Goal: Task Accomplishment & Management: Manage account settings

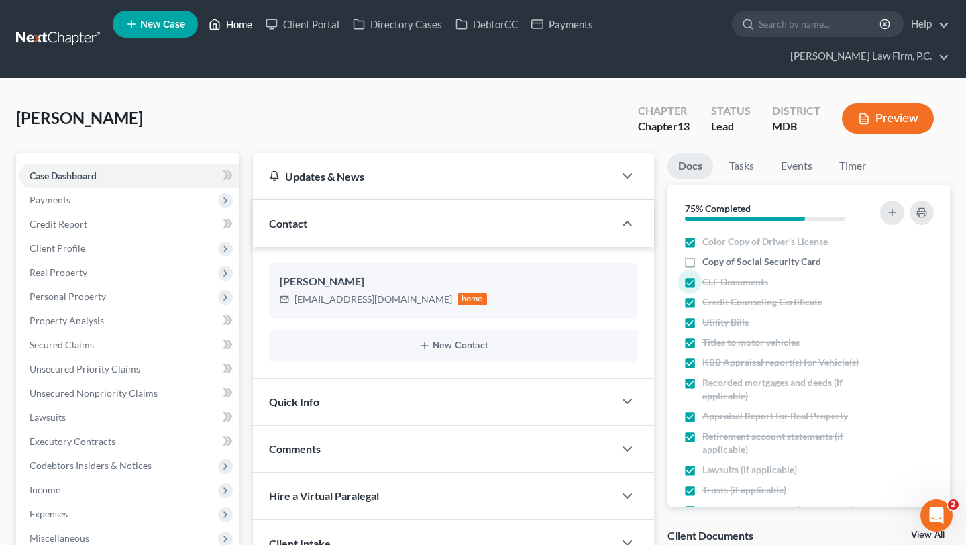
drag, startPoint x: 260, startPoint y: 21, endPoint x: 281, endPoint y: 37, distance: 26.3
click at [259, 21] on link "Home" at bounding box center [230, 24] width 57 height 24
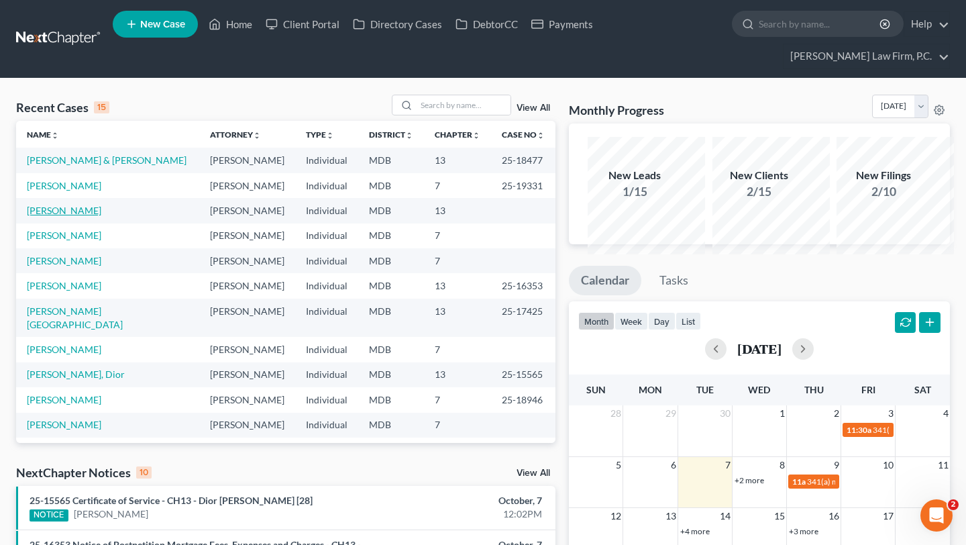
click at [59, 216] on link "[PERSON_NAME]" at bounding box center [64, 210] width 74 height 11
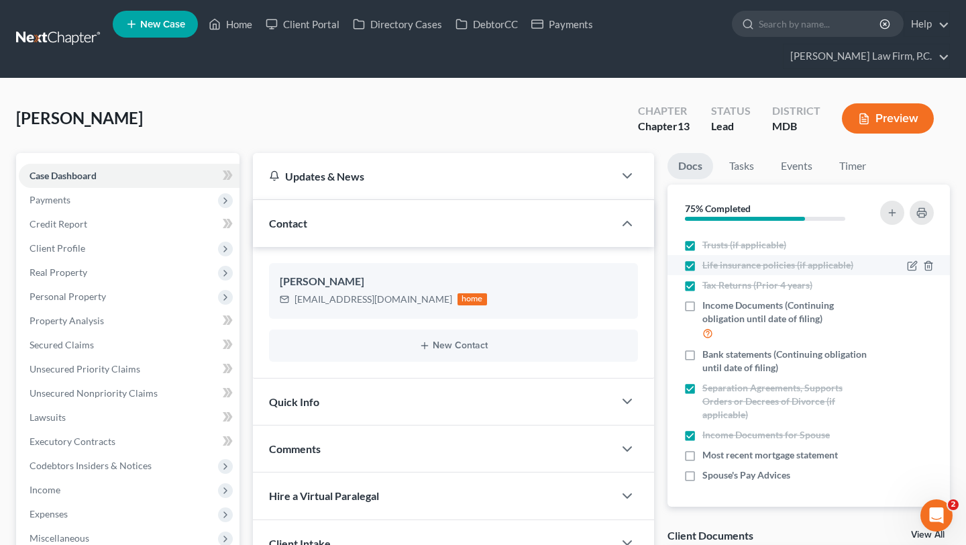
scroll to position [341, 0]
click at [729, 374] on span "Bank statements (Continuing obligation until date of filing)" at bounding box center [785, 361] width 166 height 27
click at [717, 356] on input "Bank statements (Continuing obligation until date of filing)" at bounding box center [712, 352] width 9 height 9
checkbox input "true"
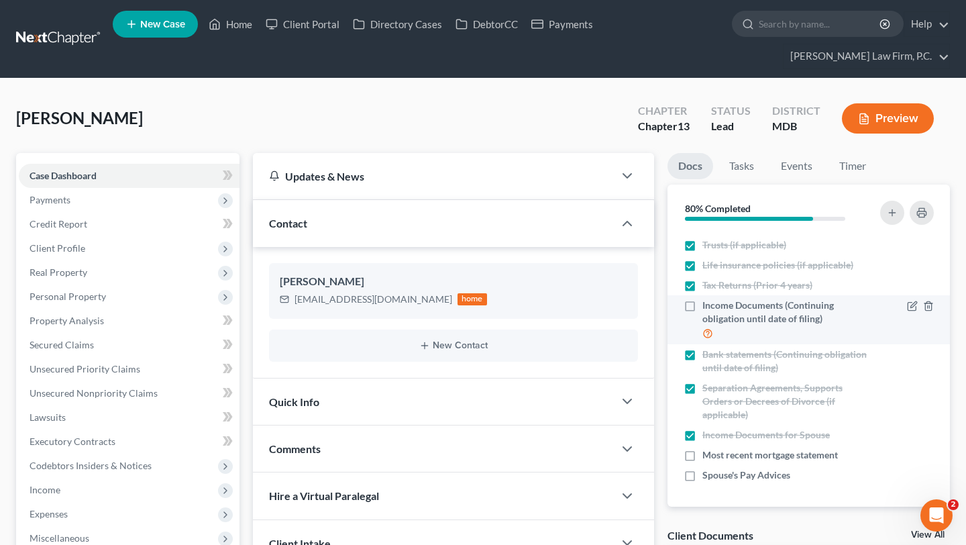
click at [729, 325] on span "Income Documents (Continuing obligation until date of filing)" at bounding box center [785, 312] width 166 height 27
click at [717, 307] on input "Income Documents (Continuing obligation until date of filing)" at bounding box center [712, 303] width 9 height 9
checkbox input "true"
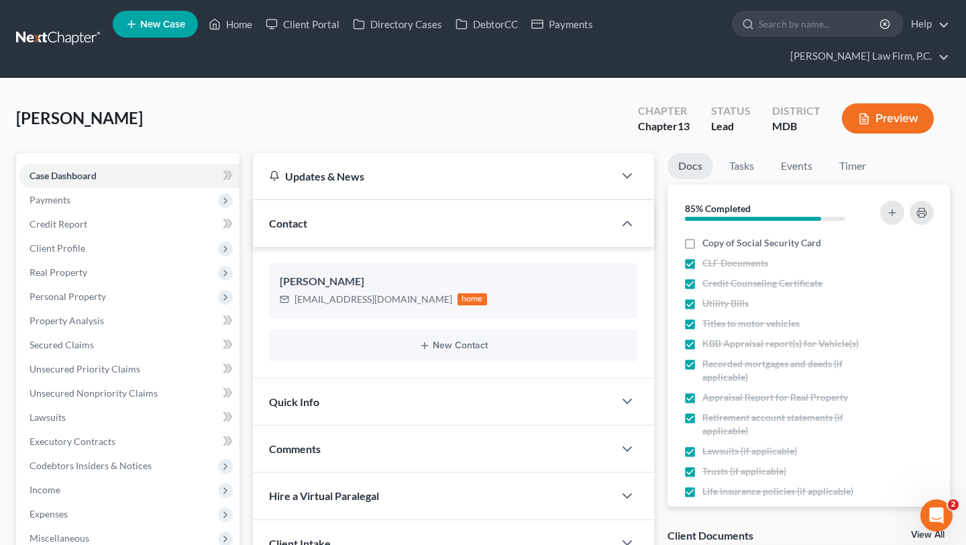
scroll to position [3, 0]
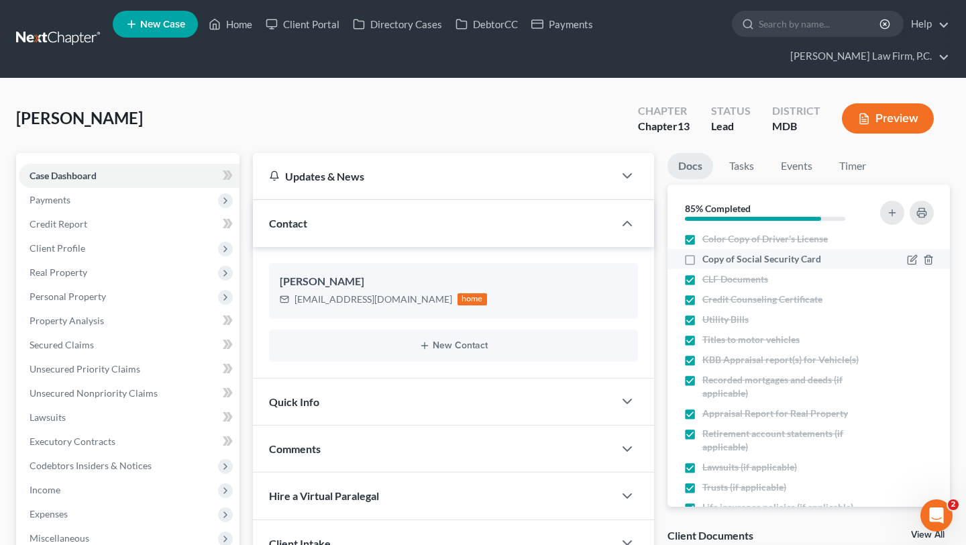
click at [725, 266] on span "Copy of Social Security Card" at bounding box center [761, 258] width 119 height 13
click at [717, 261] on input "Copy of Social Security Card" at bounding box center [712, 256] width 9 height 9
checkbox input "true"
click at [259, 32] on link "Home" at bounding box center [230, 24] width 57 height 24
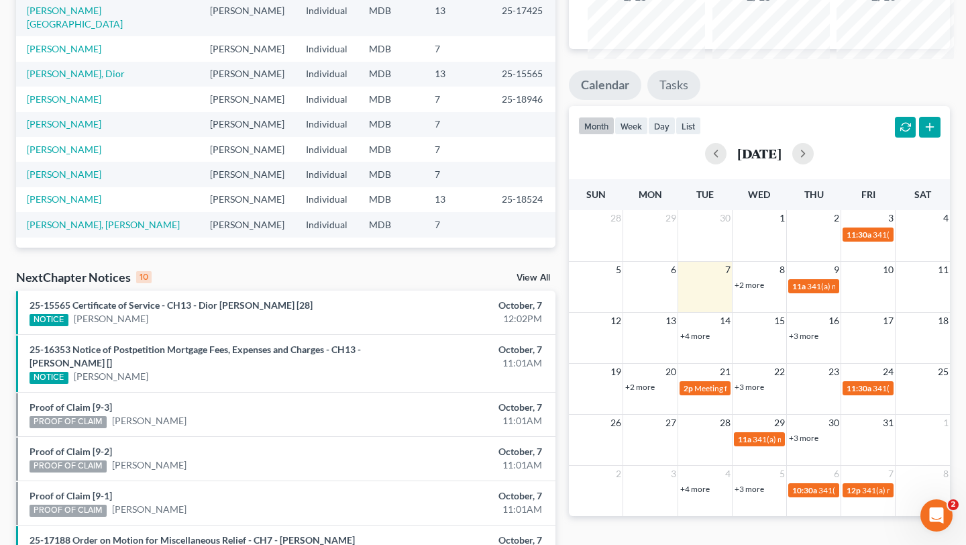
scroll to position [233, 0]
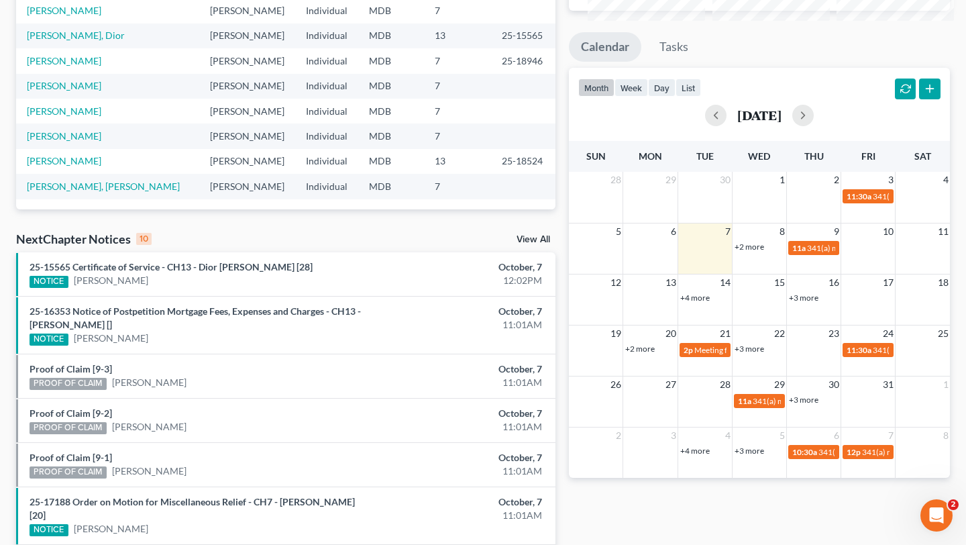
click at [761, 252] on link "+2 more" at bounding box center [750, 247] width 30 height 10
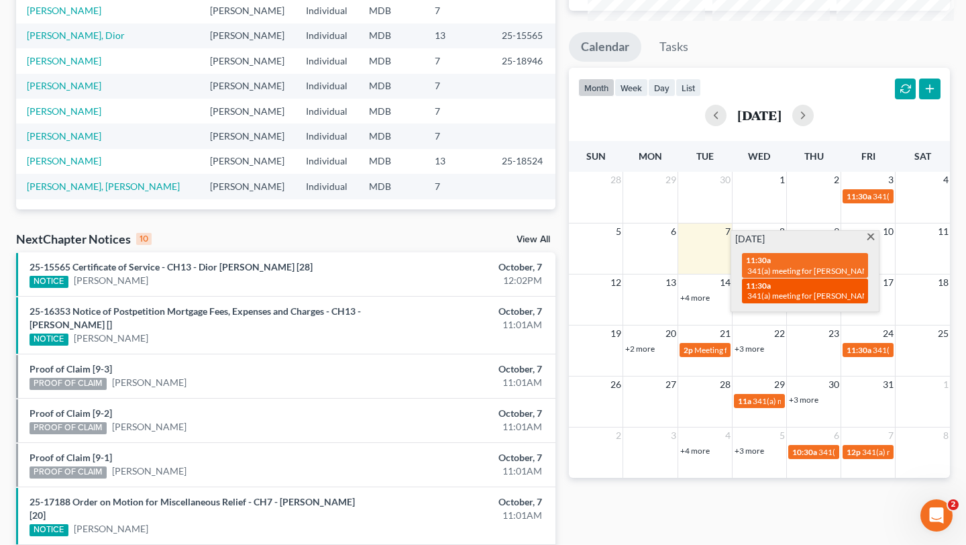
click at [779, 301] on div "11:30a 341(a) meeting for [PERSON_NAME]" at bounding box center [805, 290] width 118 height 21
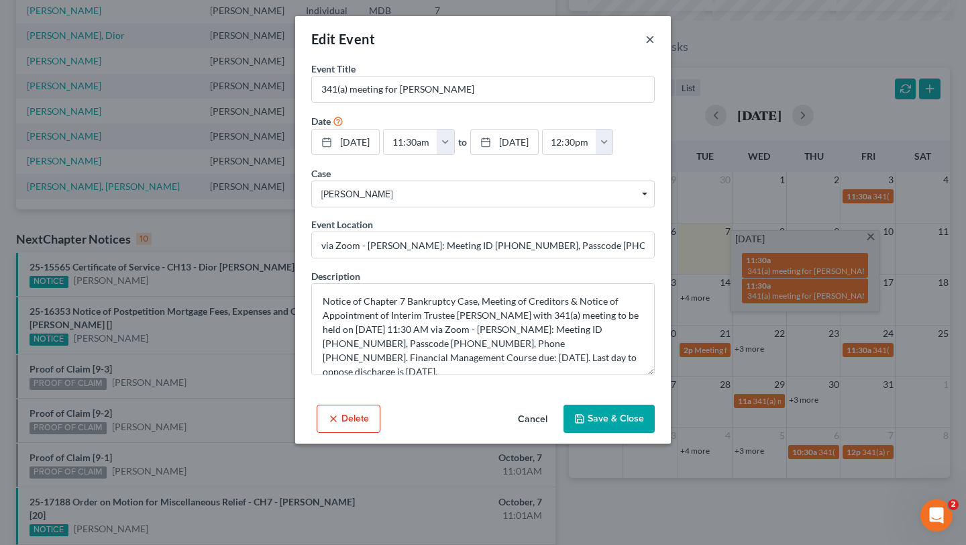
click at [655, 46] on button "×" at bounding box center [649, 39] width 9 height 16
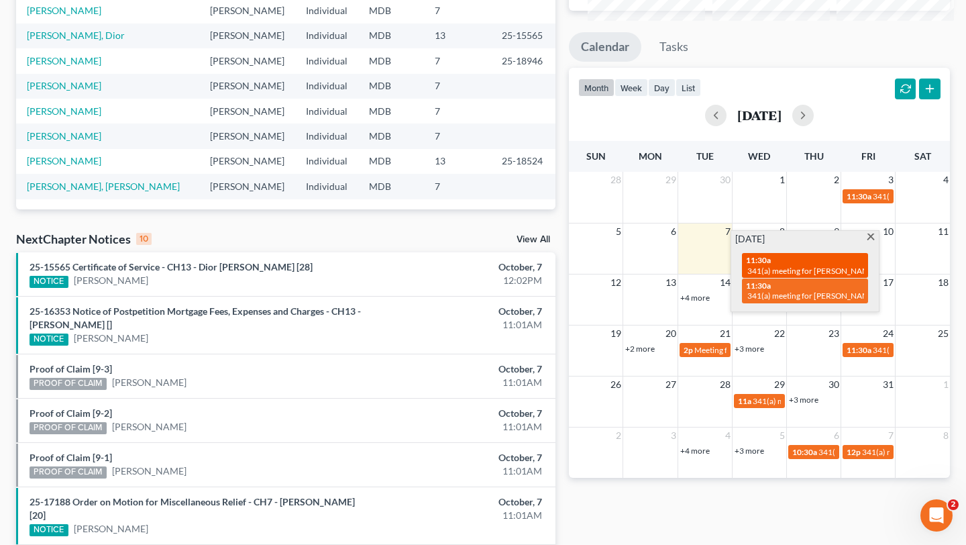
click at [804, 276] on span "341(a) meeting for [PERSON_NAME]" at bounding box center [811, 271] width 129 height 10
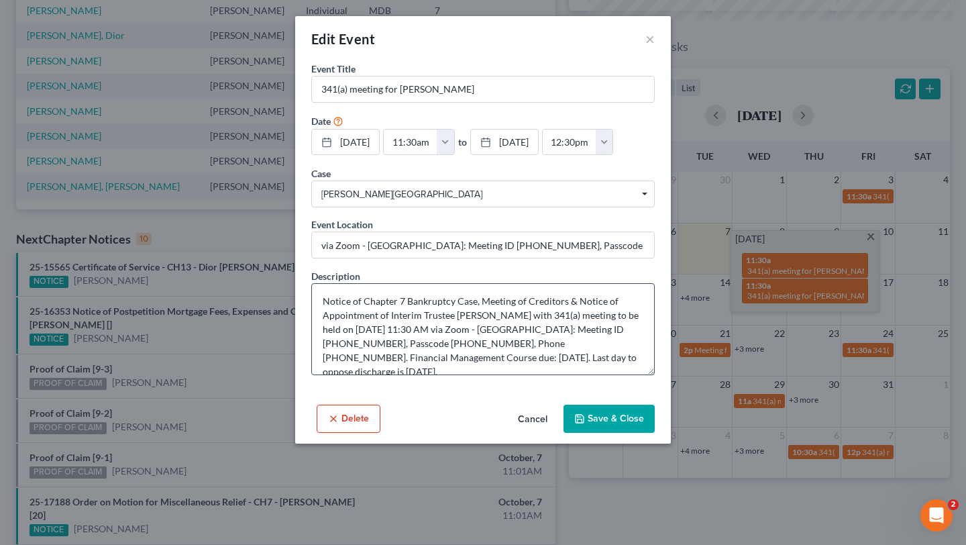
scroll to position [20, 0]
click at [549, 433] on button "Cancel" at bounding box center [532, 419] width 51 height 27
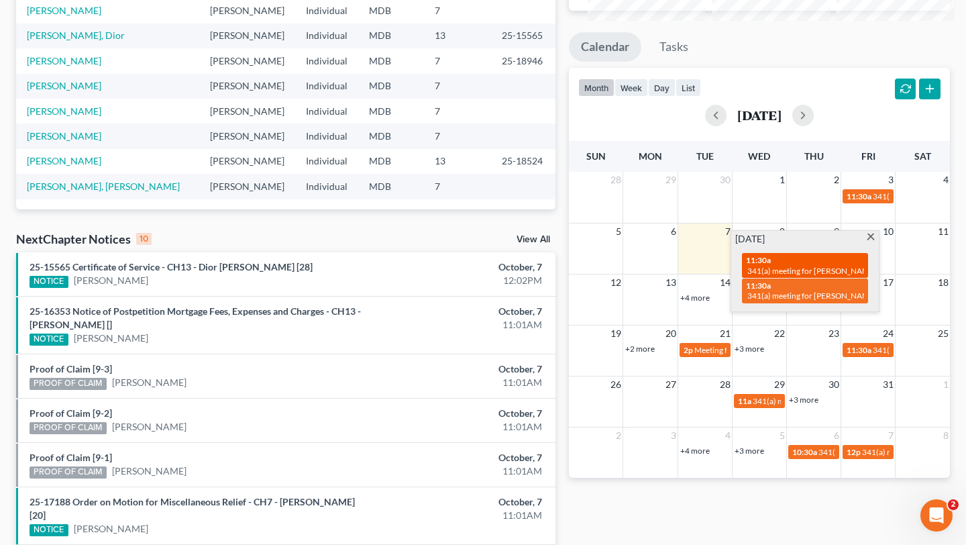
click at [778, 276] on div "11:30a 341(a) meeting for [PERSON_NAME]" at bounding box center [805, 265] width 118 height 21
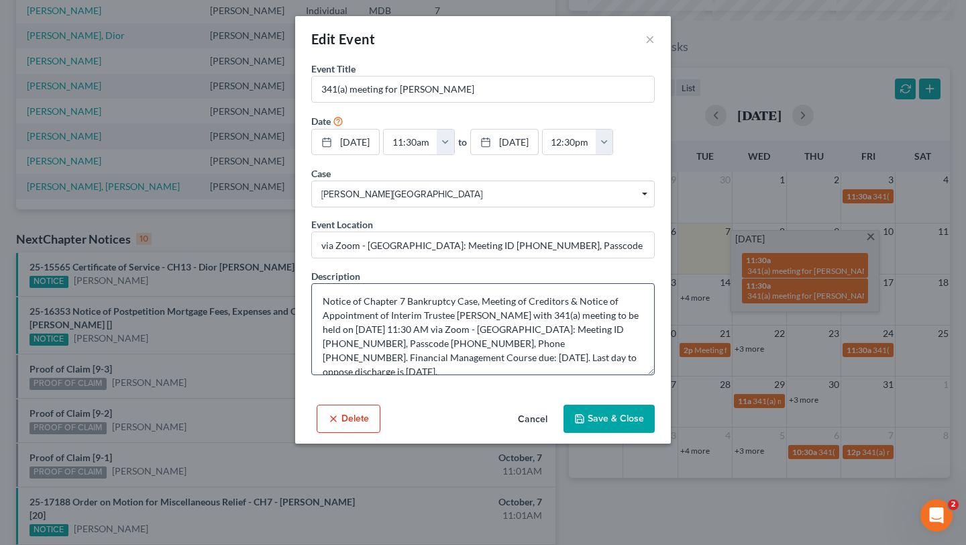
scroll to position [13, 0]
click at [655, 36] on button "×" at bounding box center [649, 39] width 9 height 16
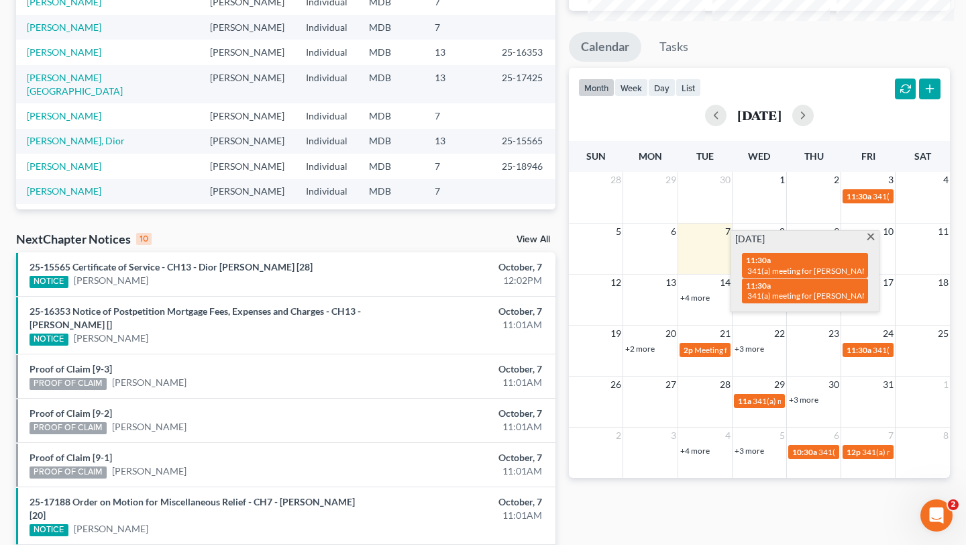
scroll to position [0, 0]
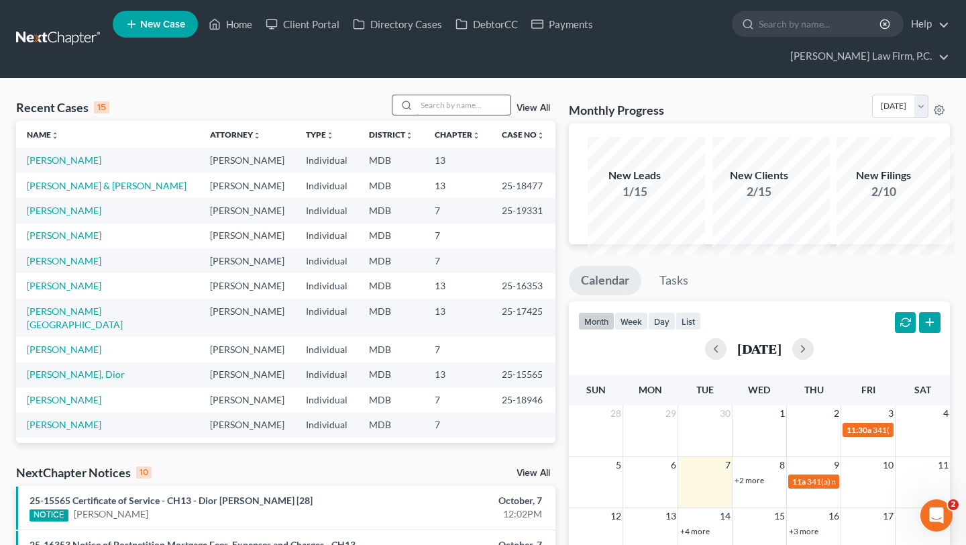
click at [437, 115] on input "search" at bounding box center [464, 104] width 94 height 19
type input "fordham"
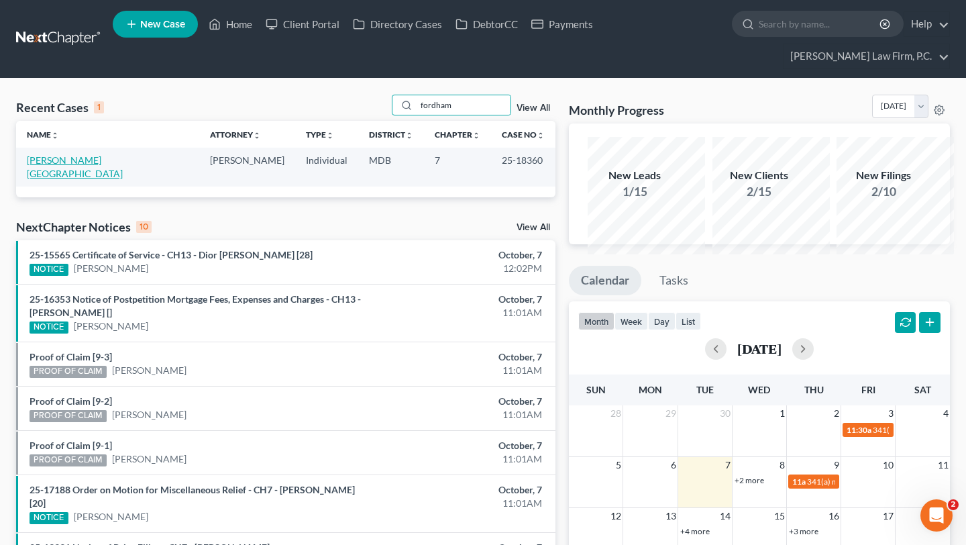
click at [52, 179] on link "[PERSON_NAME][GEOGRAPHIC_DATA]" at bounding box center [75, 166] width 96 height 25
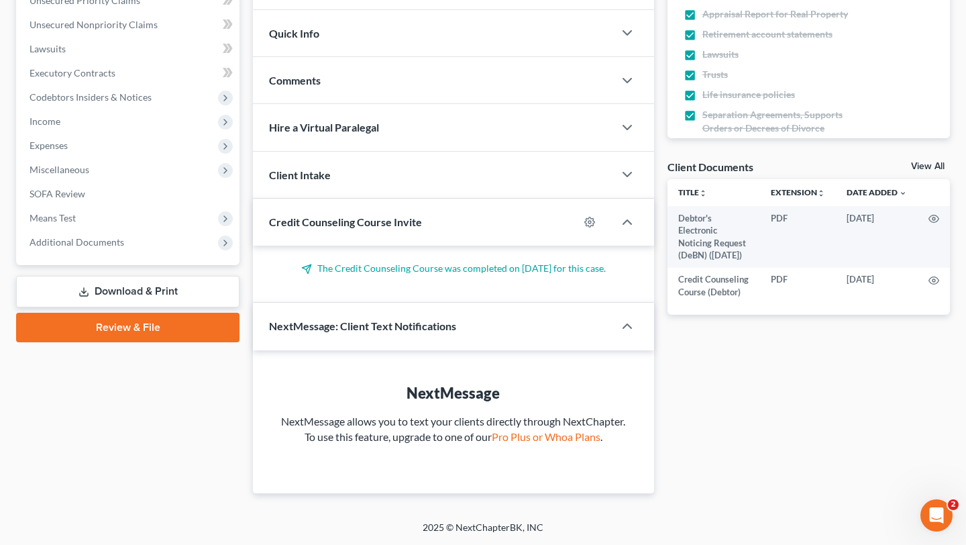
scroll to position [489, 0]
click at [93, 248] on span "Additional Documents" at bounding box center [77, 241] width 95 height 11
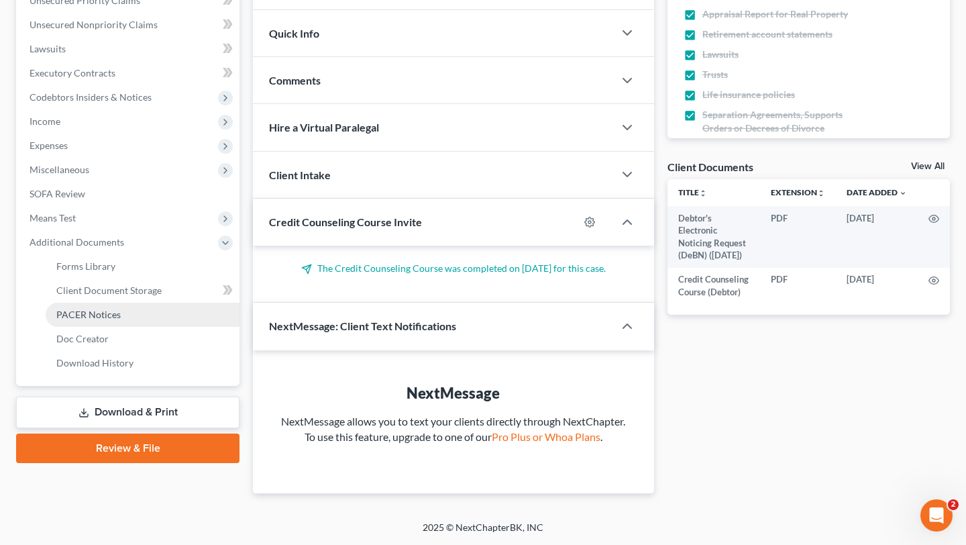
click at [109, 320] on span "PACER Notices" at bounding box center [88, 314] width 64 height 11
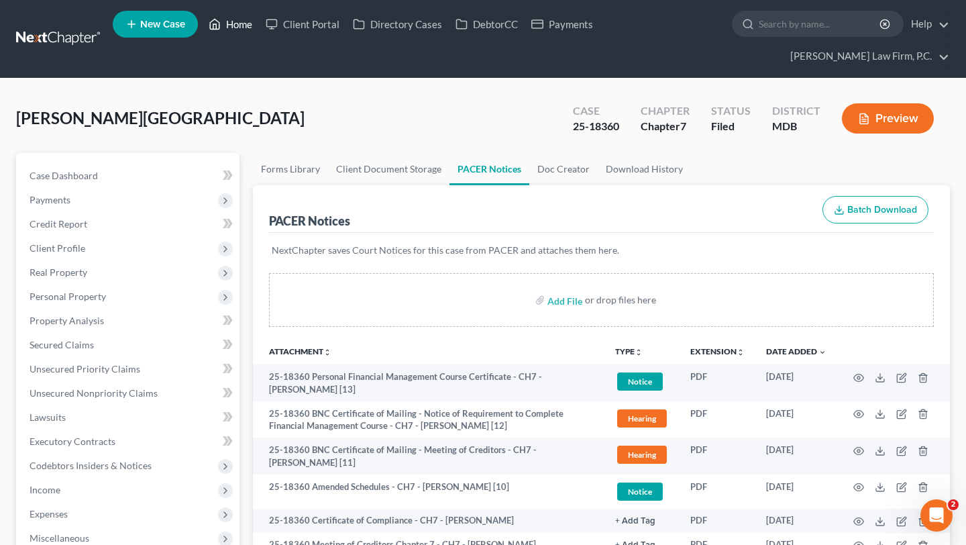
click at [259, 31] on link "Home" at bounding box center [230, 24] width 57 height 24
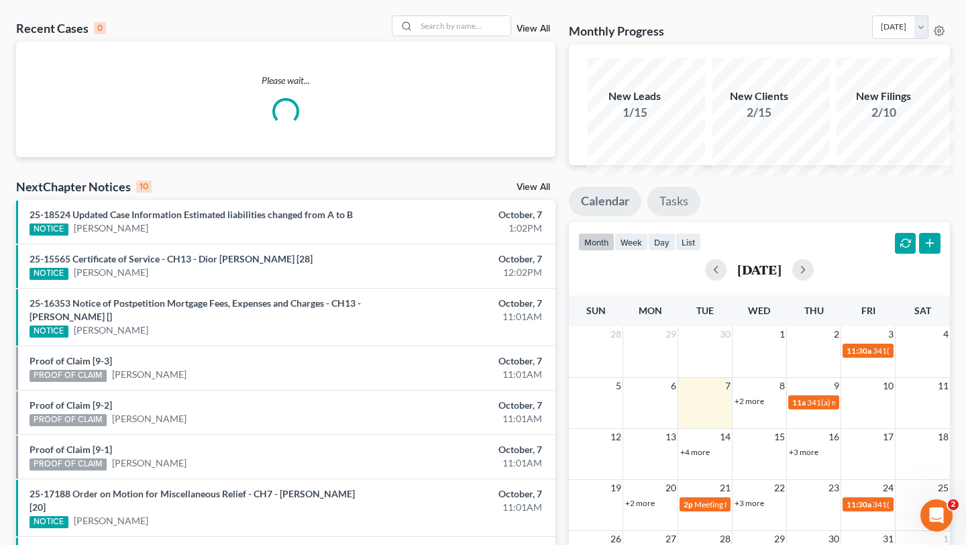
scroll to position [121, 0]
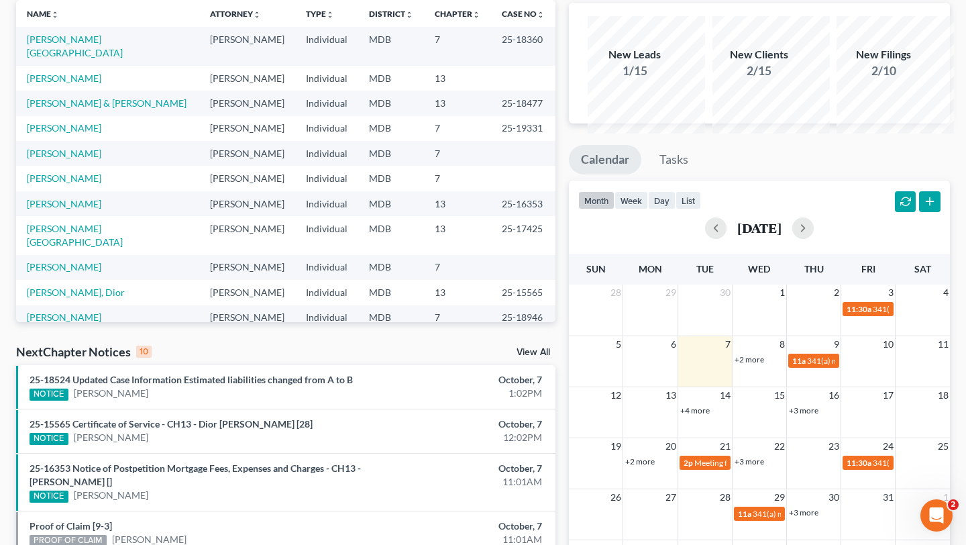
click at [753, 364] on link "+2 more" at bounding box center [750, 359] width 30 height 10
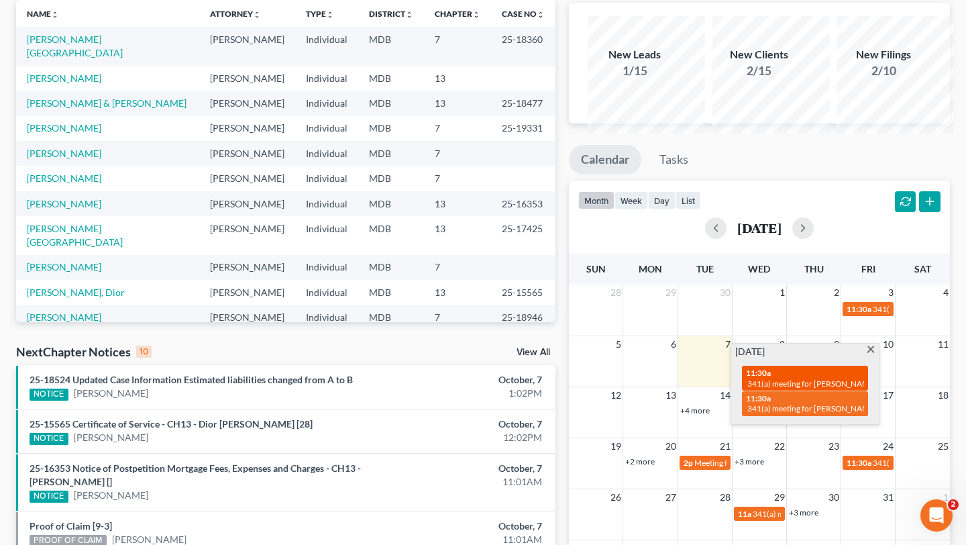
click at [788, 388] on div "11:30a 341(a) meeting for [PERSON_NAME]" at bounding box center [805, 378] width 118 height 21
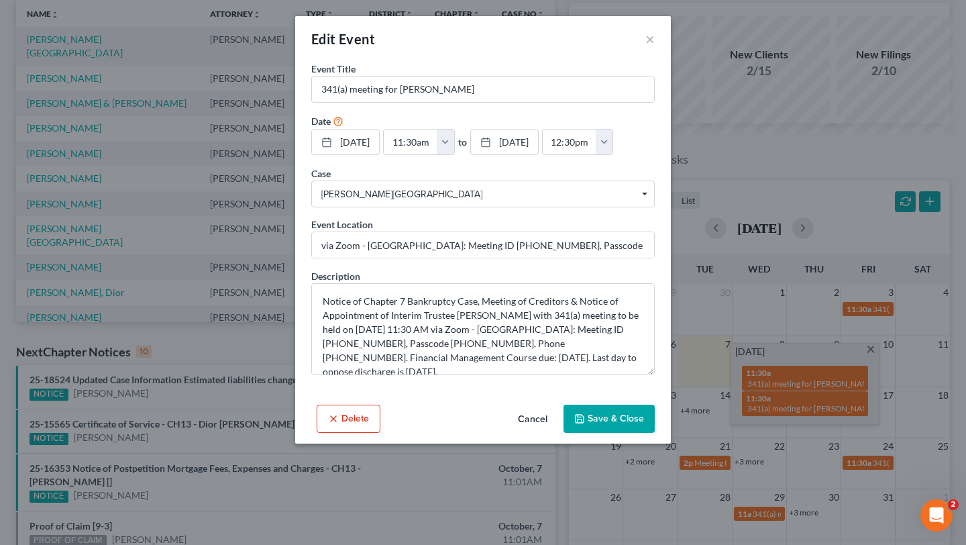
click at [558, 433] on button "Cancel" at bounding box center [532, 419] width 51 height 27
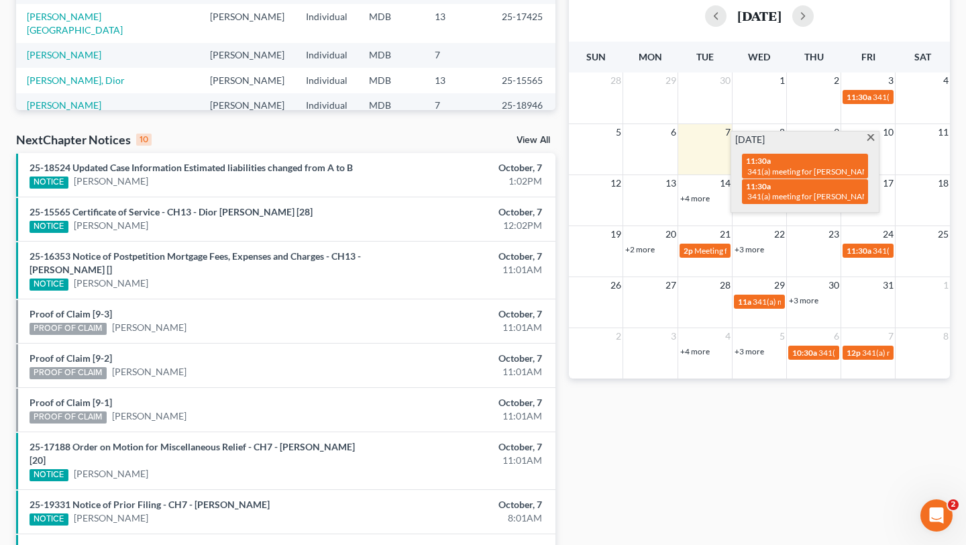
scroll to position [335, 0]
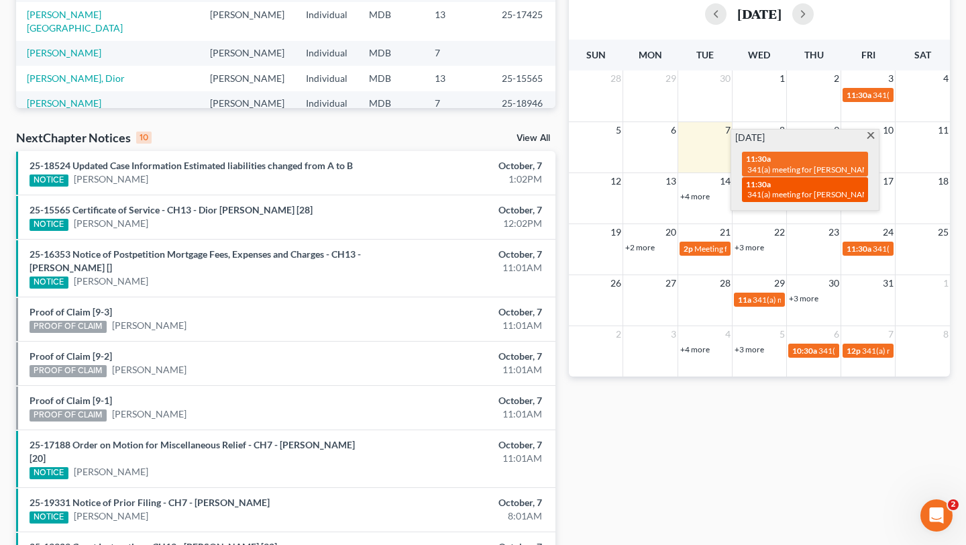
click at [771, 189] on span "11:30a" at bounding box center [758, 184] width 25 height 10
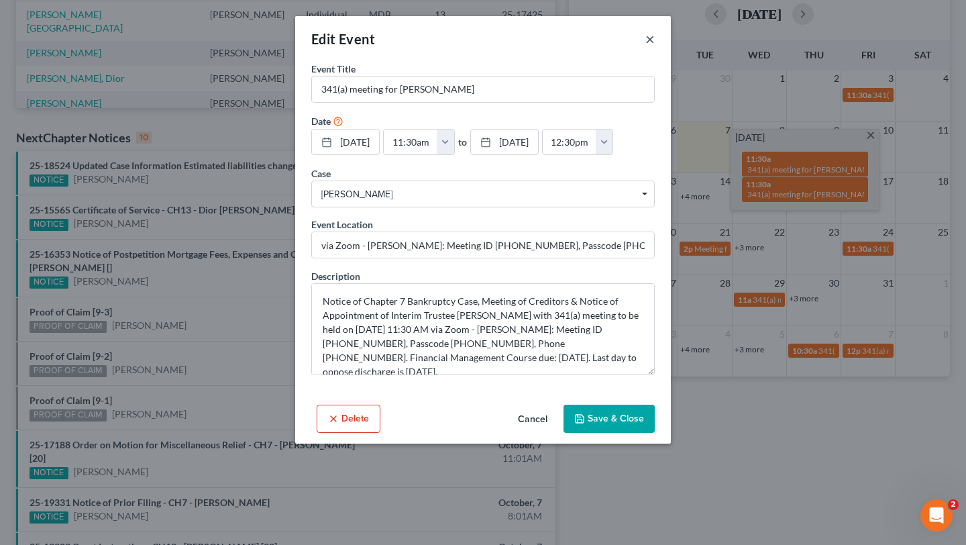
click at [655, 47] on button "×" at bounding box center [649, 39] width 9 height 16
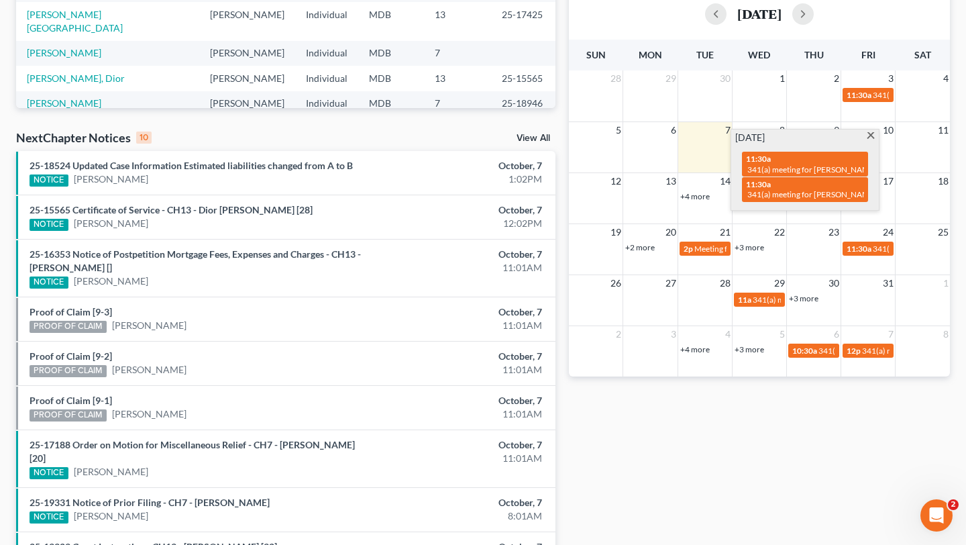
click at [865, 141] on span at bounding box center [870, 136] width 10 height 9
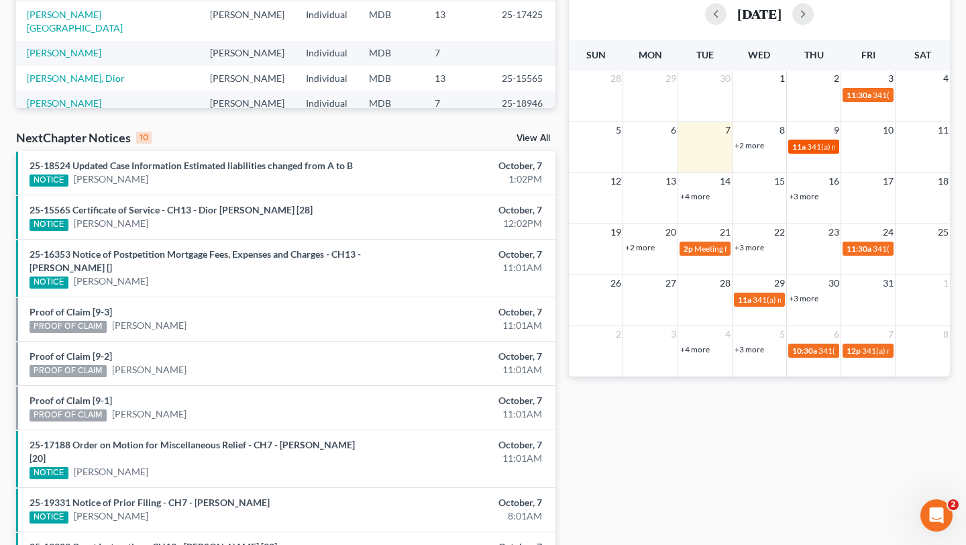
click at [807, 152] on div "11a 341(a) meeting for [PERSON_NAME]" at bounding box center [813, 147] width 43 height 10
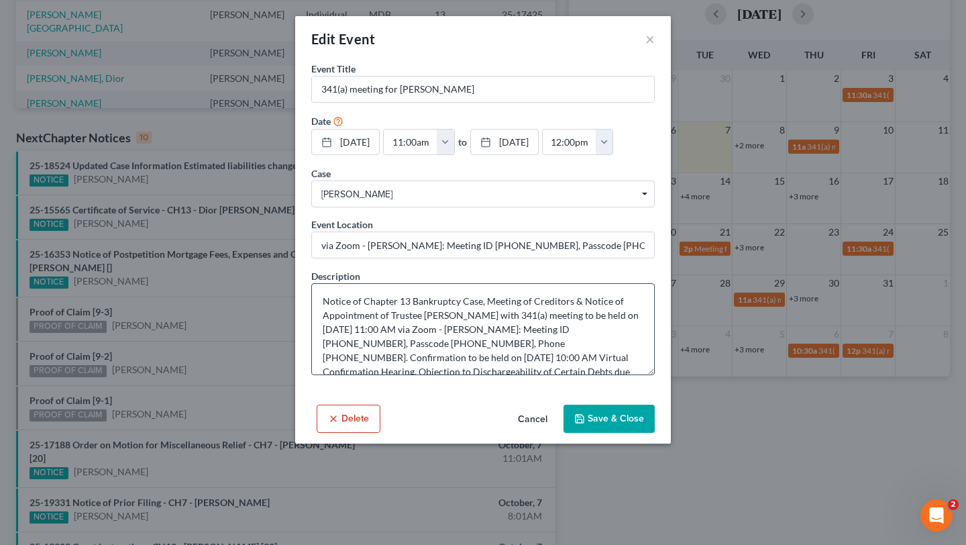
scroll to position [17, 0]
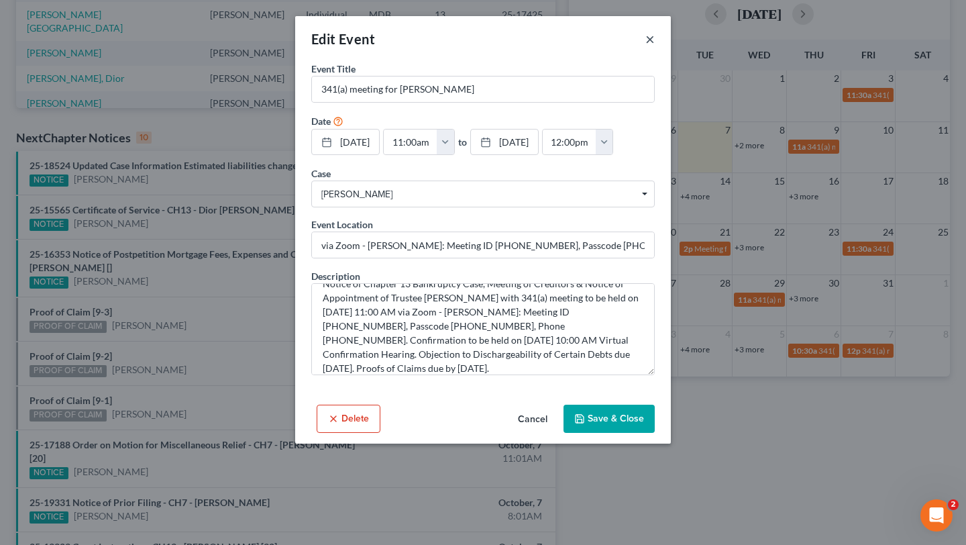
click at [655, 47] on button "×" at bounding box center [649, 39] width 9 height 16
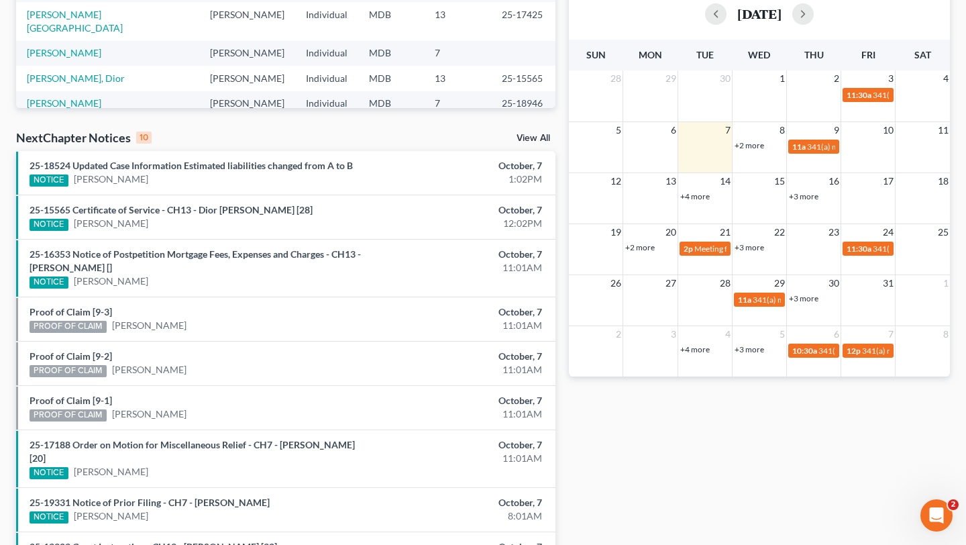
click at [760, 150] on link "+2 more" at bounding box center [750, 145] width 30 height 10
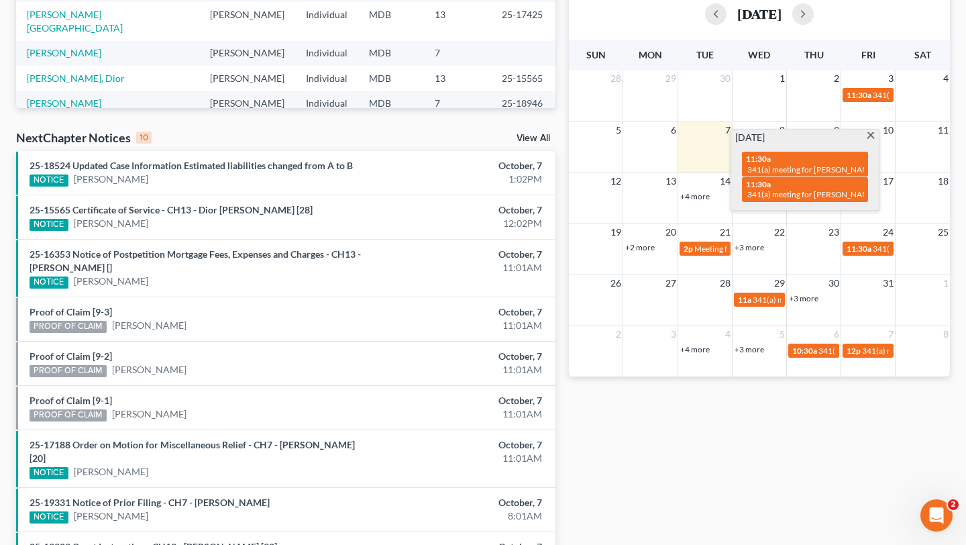
click at [866, 141] on span at bounding box center [870, 136] width 10 height 9
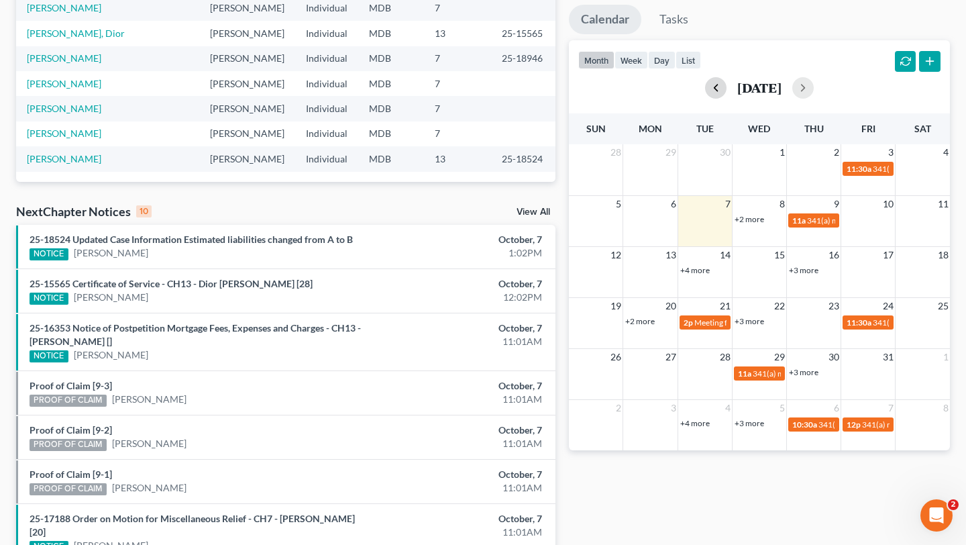
scroll to position [294, 0]
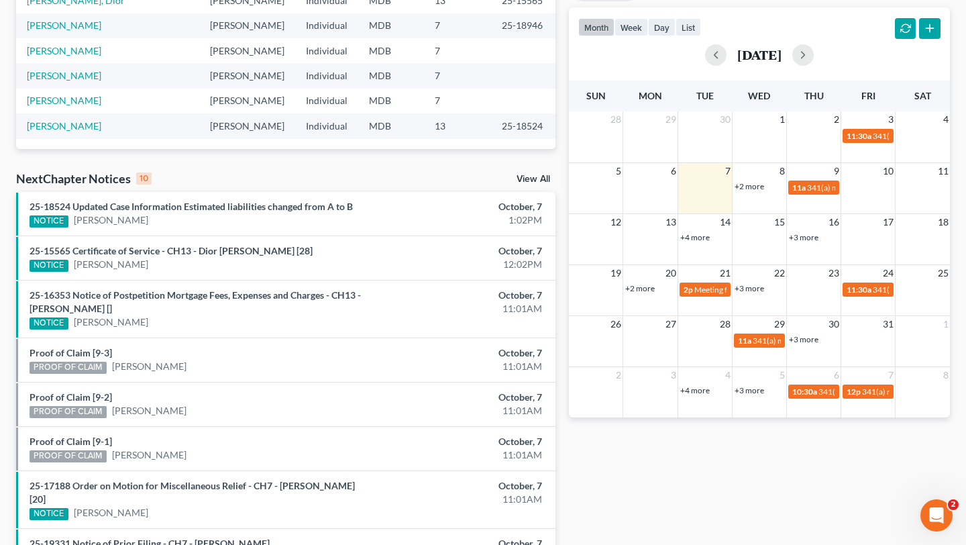
click at [697, 242] on link "+4 more" at bounding box center [695, 237] width 30 height 10
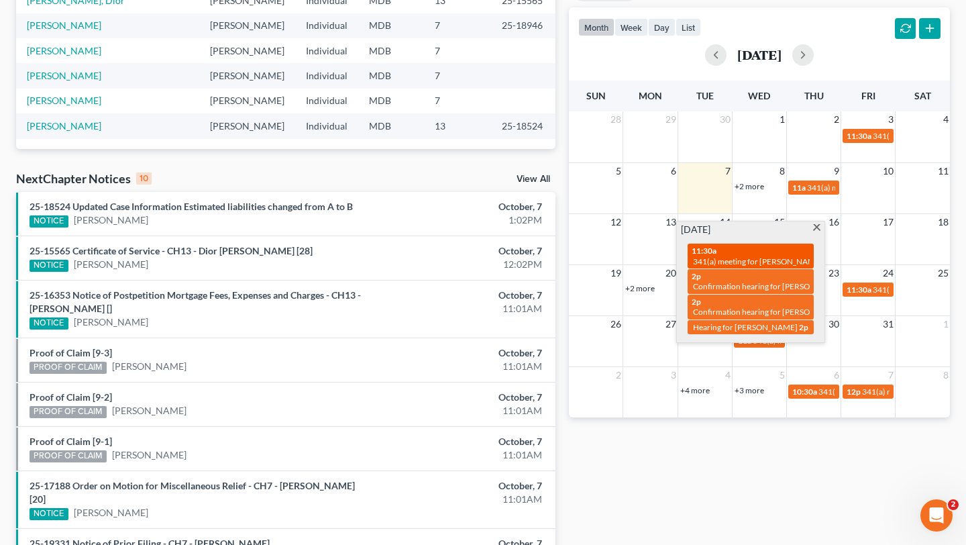
click at [737, 266] on div "11:30a 341(a) meeting for [PERSON_NAME]" at bounding box center [751, 256] width 118 height 21
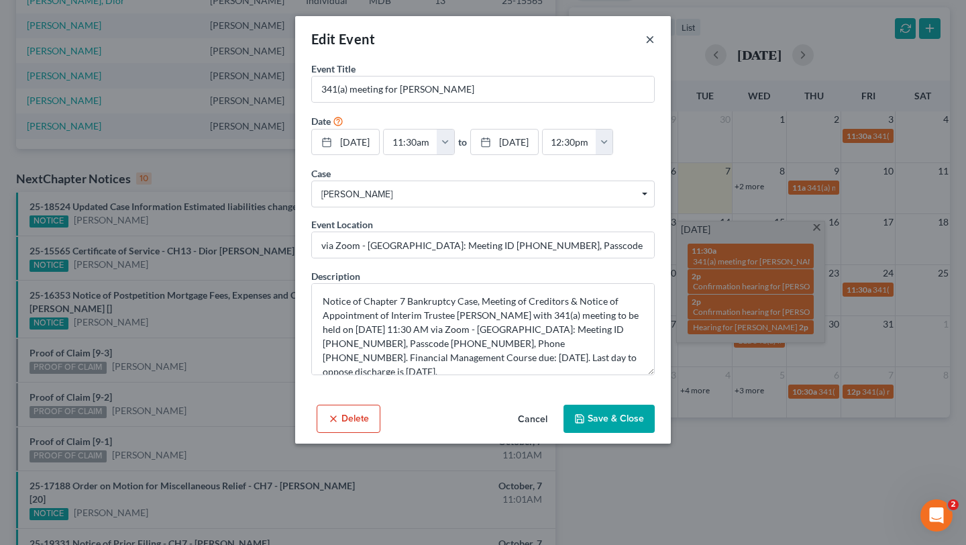
click at [655, 47] on button "×" at bounding box center [649, 39] width 9 height 16
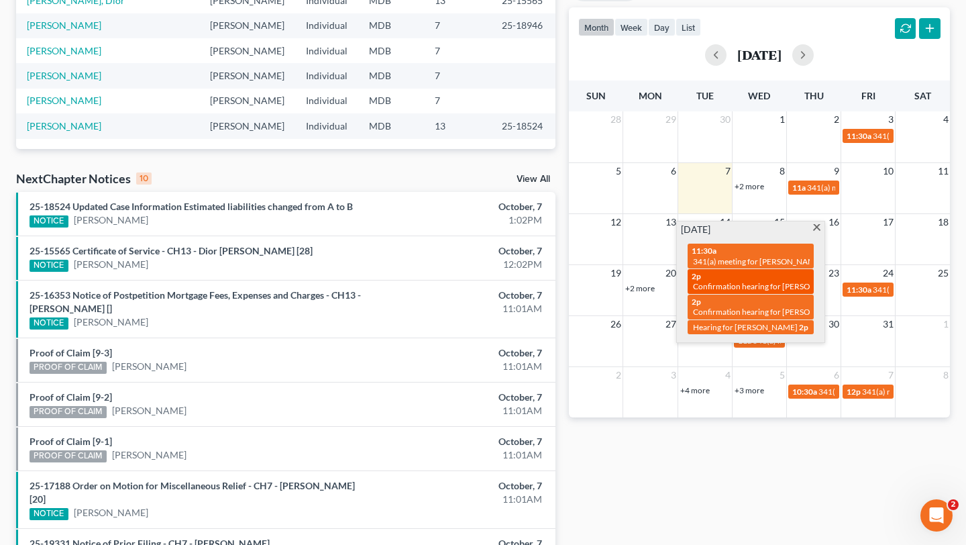
click at [729, 292] on div "2p Confirmation hearing for [PERSON_NAME]" at bounding box center [751, 281] width 118 height 21
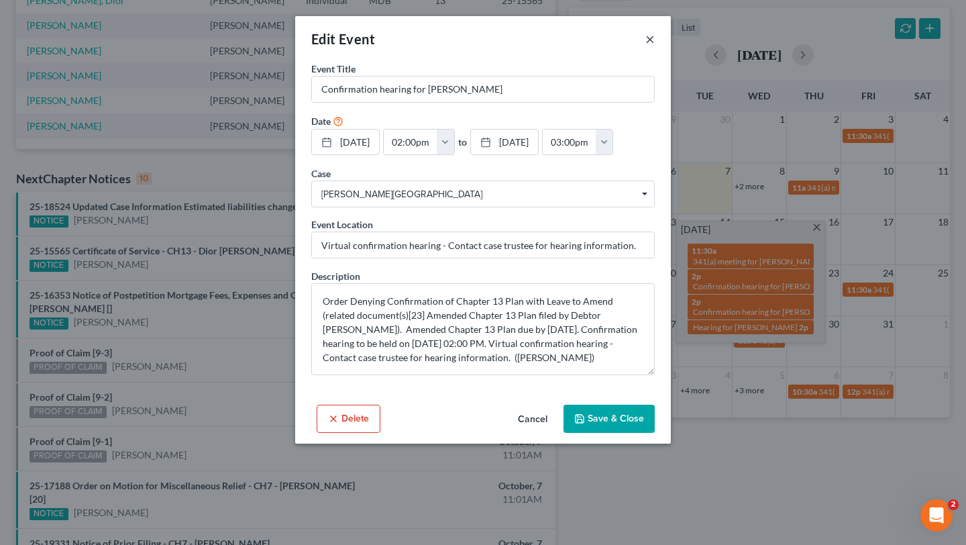
click at [655, 47] on button "×" at bounding box center [649, 39] width 9 height 16
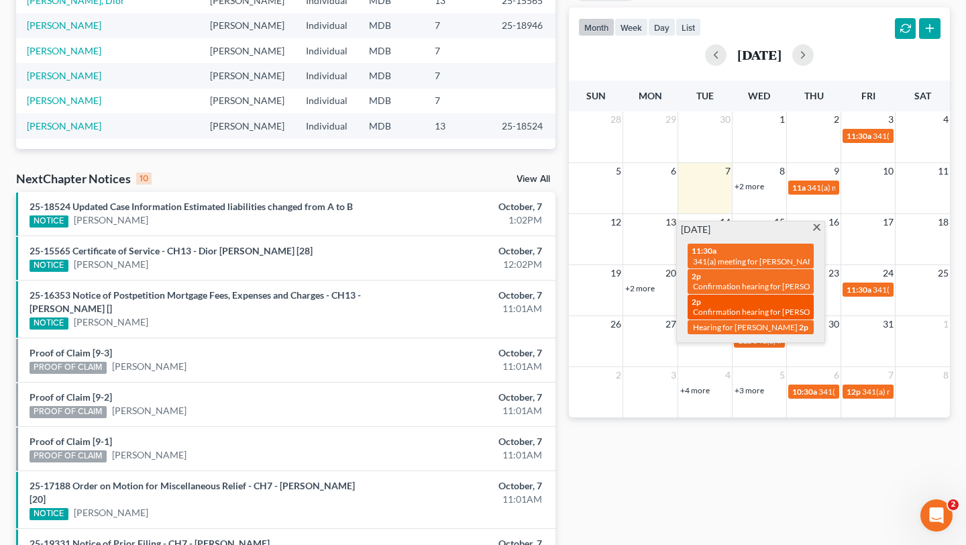
click at [727, 317] on span "Confirmation hearing for [PERSON_NAME]" at bounding box center [769, 312] width 152 height 10
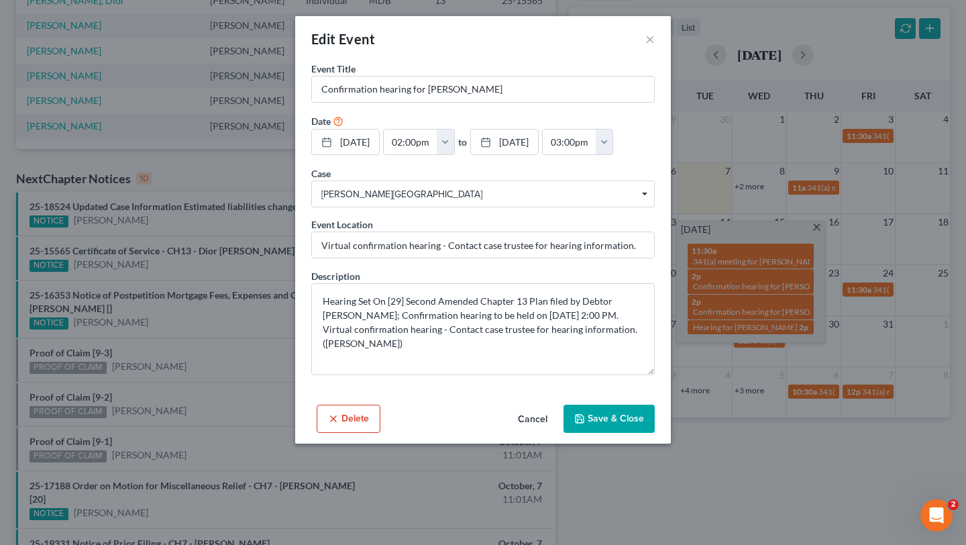
click at [329, 433] on button "Delete" at bounding box center [349, 419] width 64 height 28
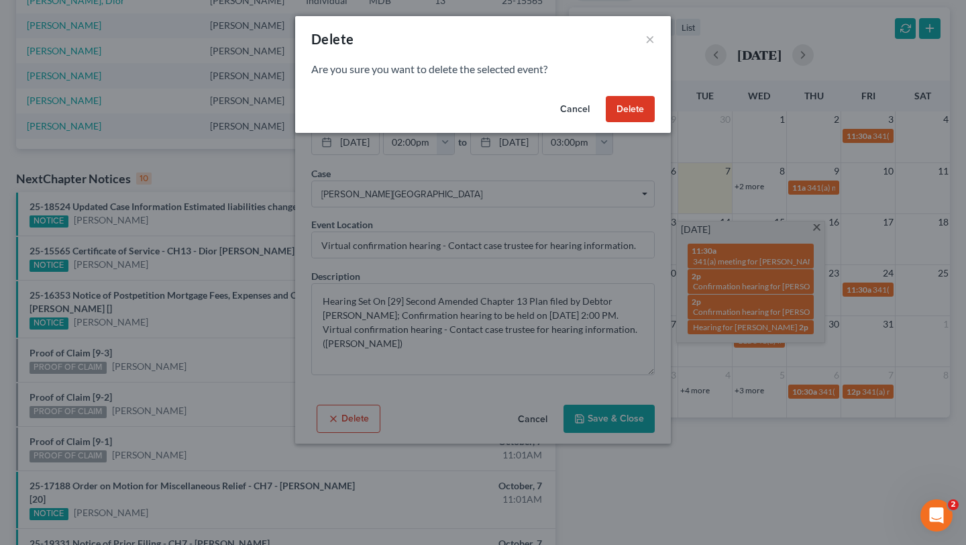
click at [655, 123] on button "Delete" at bounding box center [630, 109] width 49 height 27
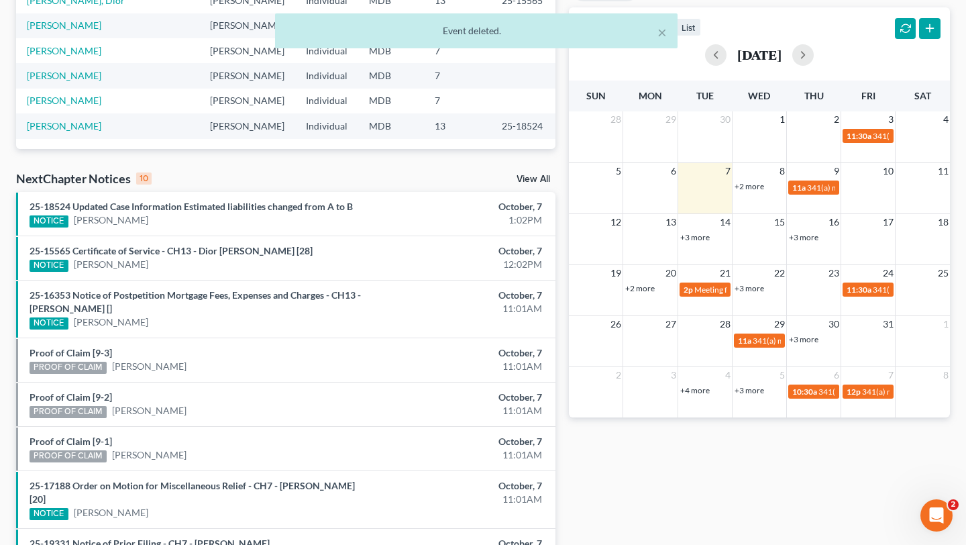
click at [704, 242] on link "+3 more" at bounding box center [695, 237] width 30 height 10
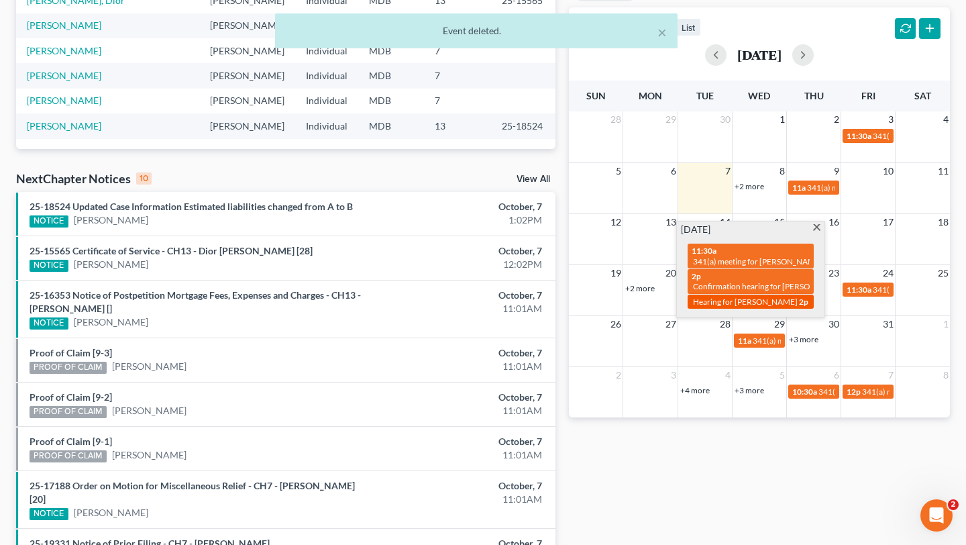
click at [715, 307] on div "2p Hearing for [PERSON_NAME]" at bounding box center [751, 302] width 118 height 10
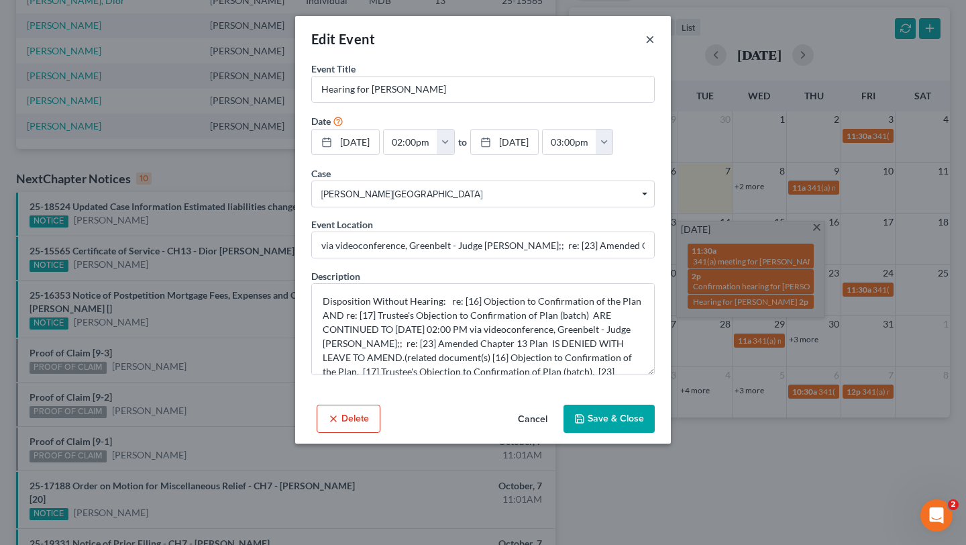
click at [655, 47] on button "×" at bounding box center [649, 39] width 9 height 16
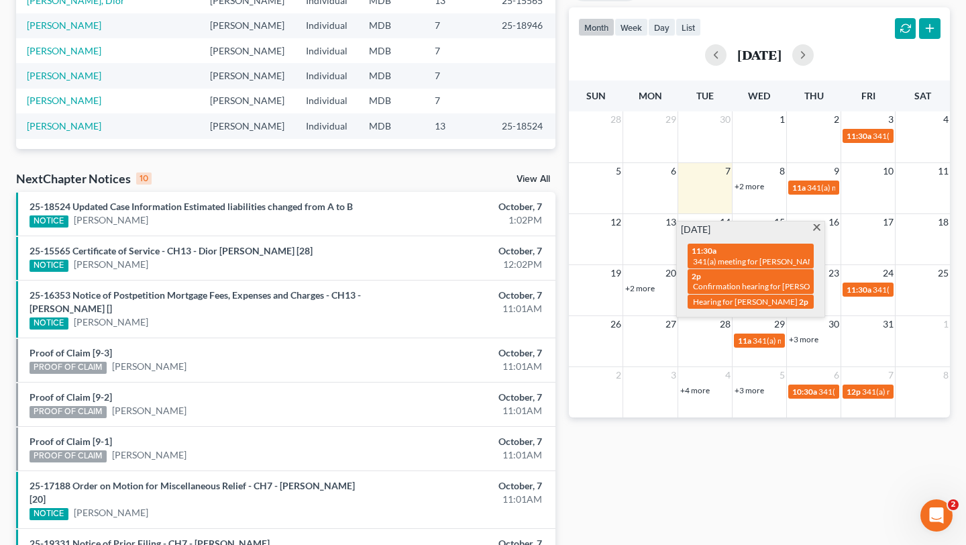
click at [812, 233] on span at bounding box center [817, 228] width 10 height 9
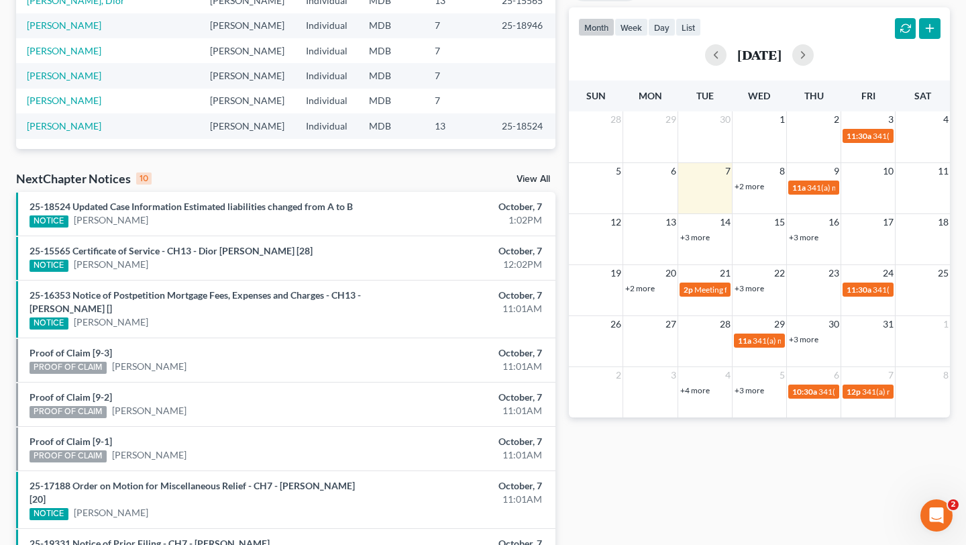
click at [804, 242] on link "+3 more" at bounding box center [804, 237] width 30 height 10
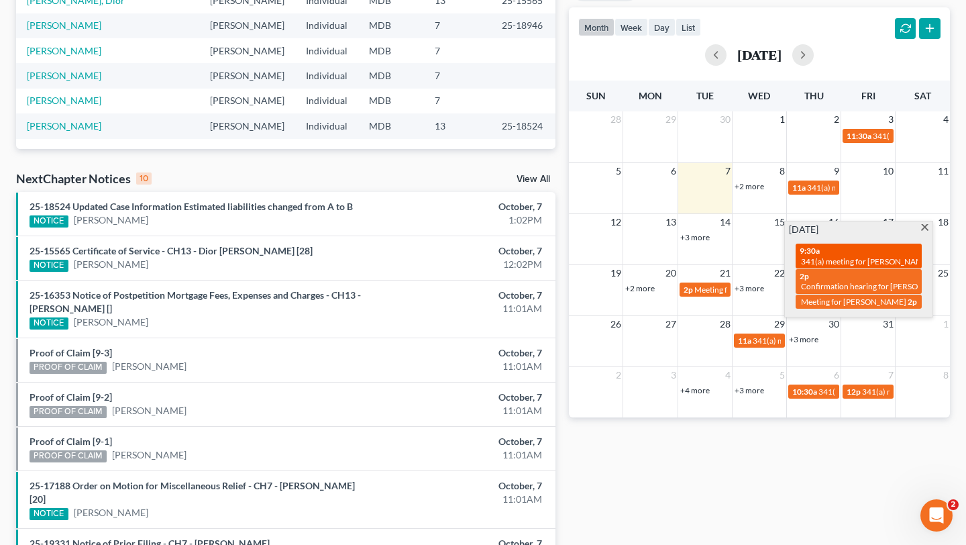
click at [829, 266] on span "341(a) meeting for [PERSON_NAME] & [PERSON_NAME]" at bounding box center [901, 261] width 201 height 10
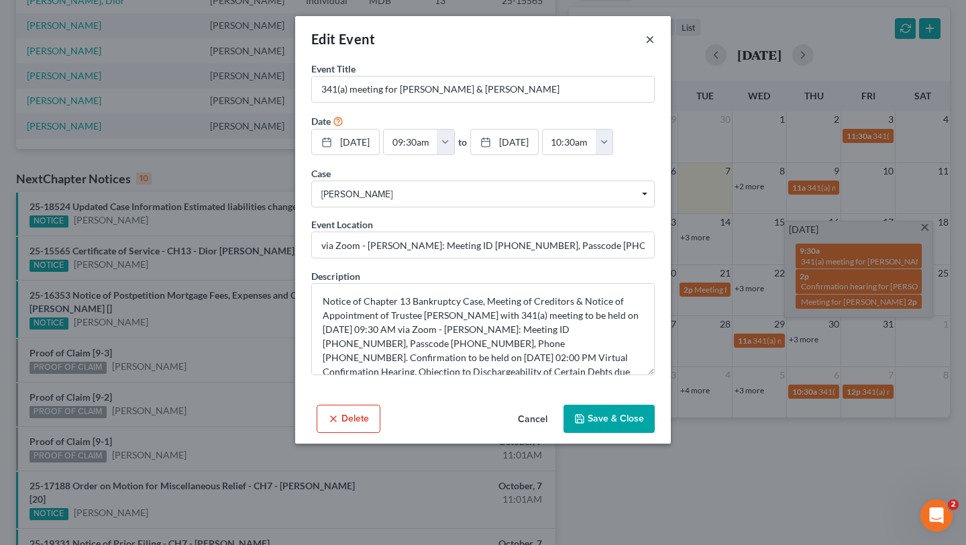
click at [655, 41] on button "×" at bounding box center [649, 39] width 9 height 16
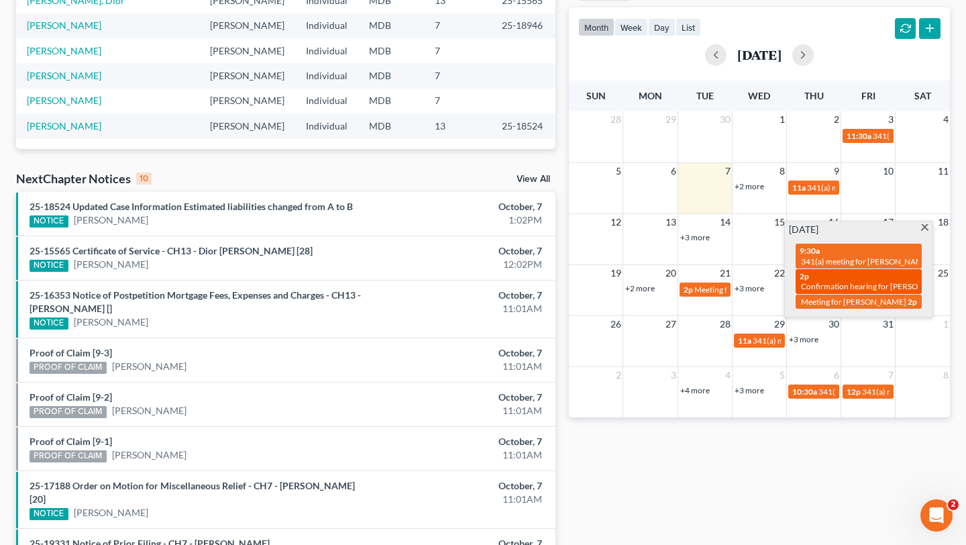
click at [827, 291] on span "Confirmation hearing for [PERSON_NAME]" at bounding box center [877, 286] width 152 height 10
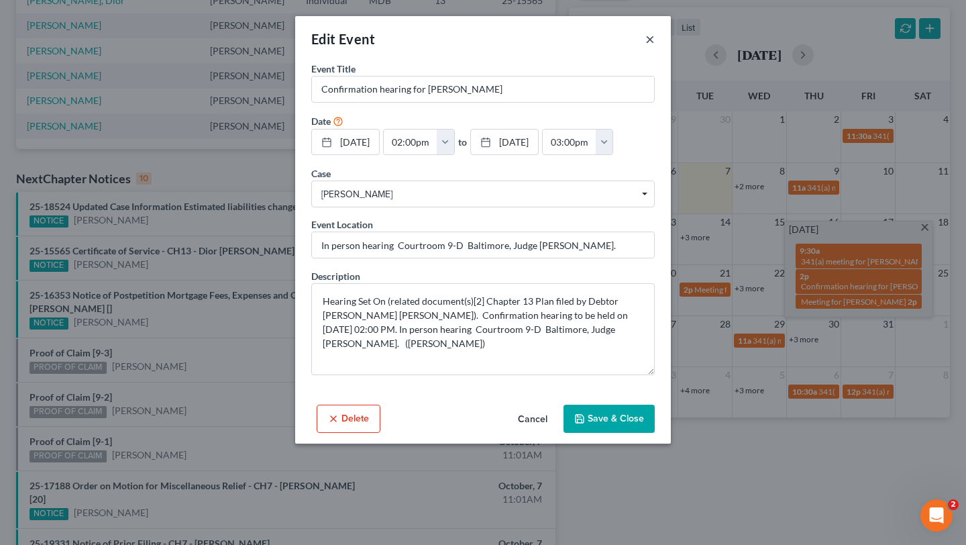
click at [655, 47] on button "×" at bounding box center [649, 39] width 9 height 16
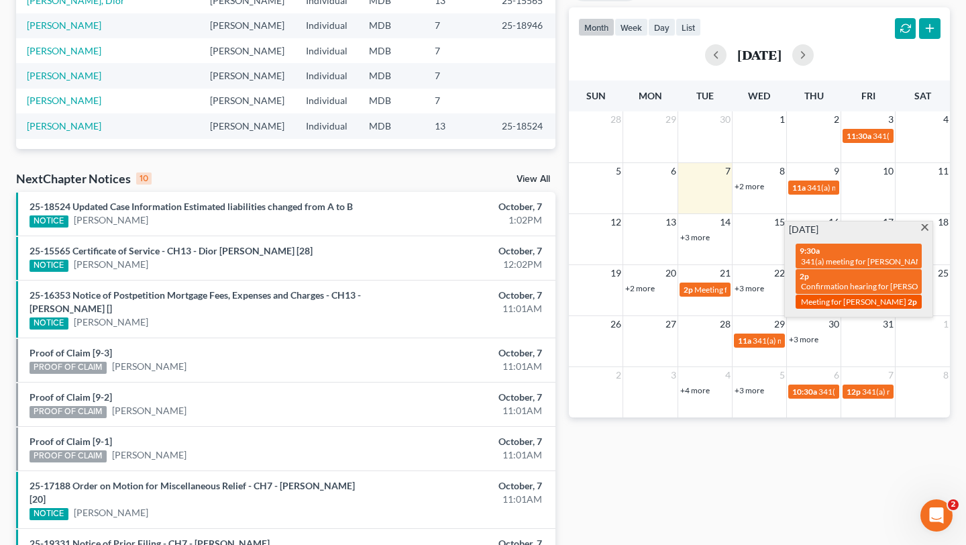
click at [833, 307] on div "2p Meeting for [PERSON_NAME]" at bounding box center [859, 302] width 118 height 10
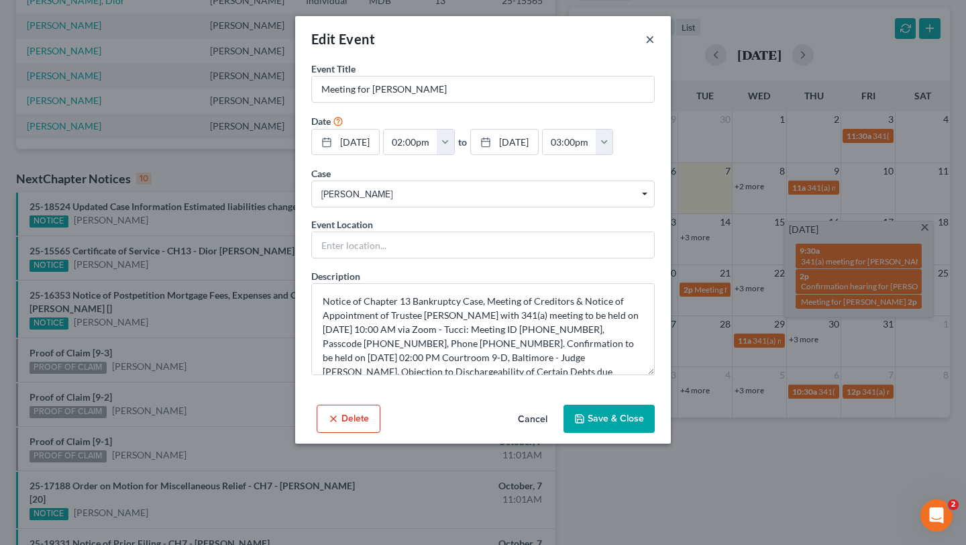
click at [655, 47] on button "×" at bounding box center [649, 39] width 9 height 16
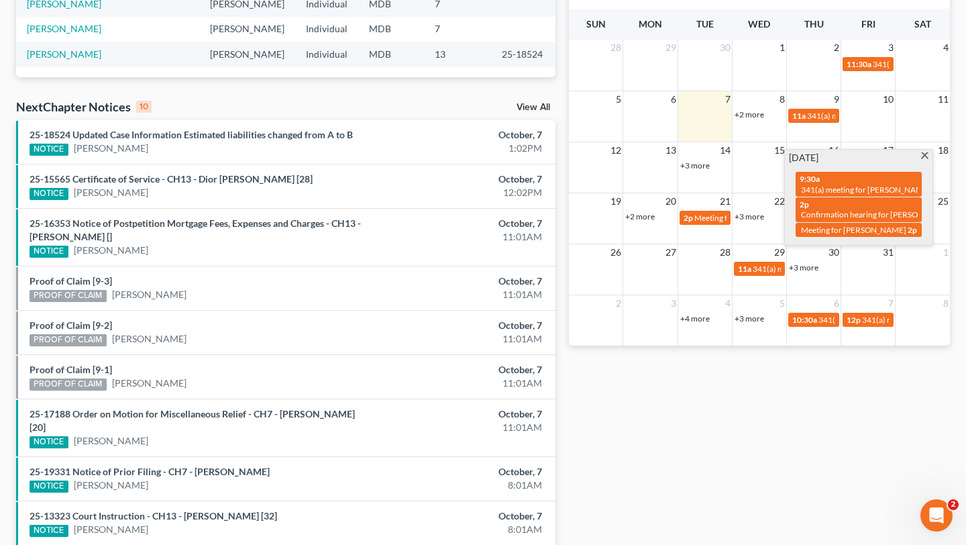
scroll to position [388, 0]
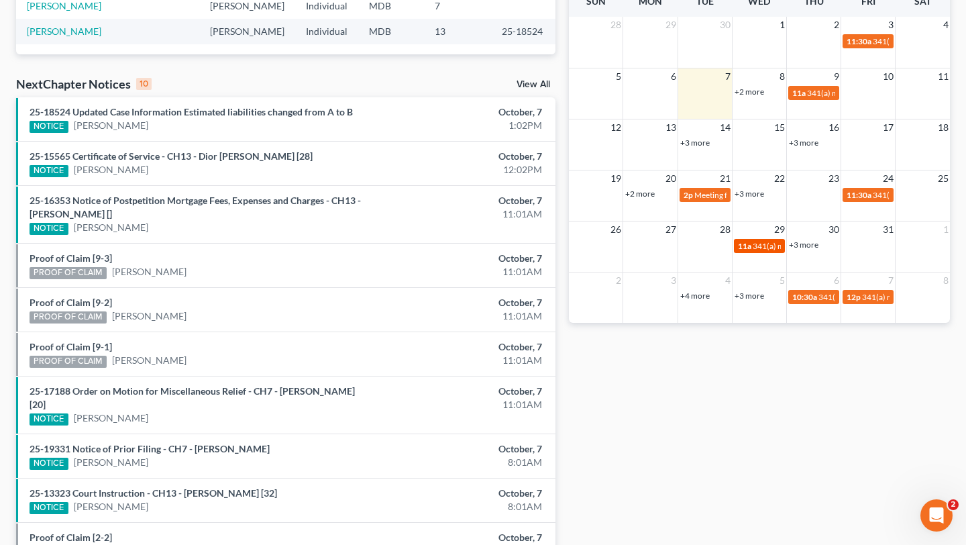
click at [741, 251] on span "11a" at bounding box center [744, 246] width 13 height 10
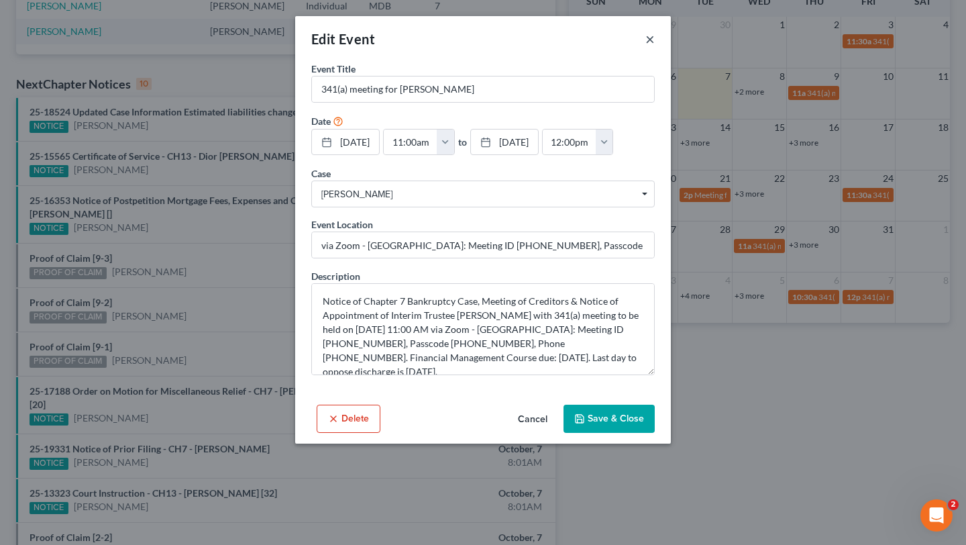
click at [655, 47] on button "×" at bounding box center [649, 39] width 9 height 16
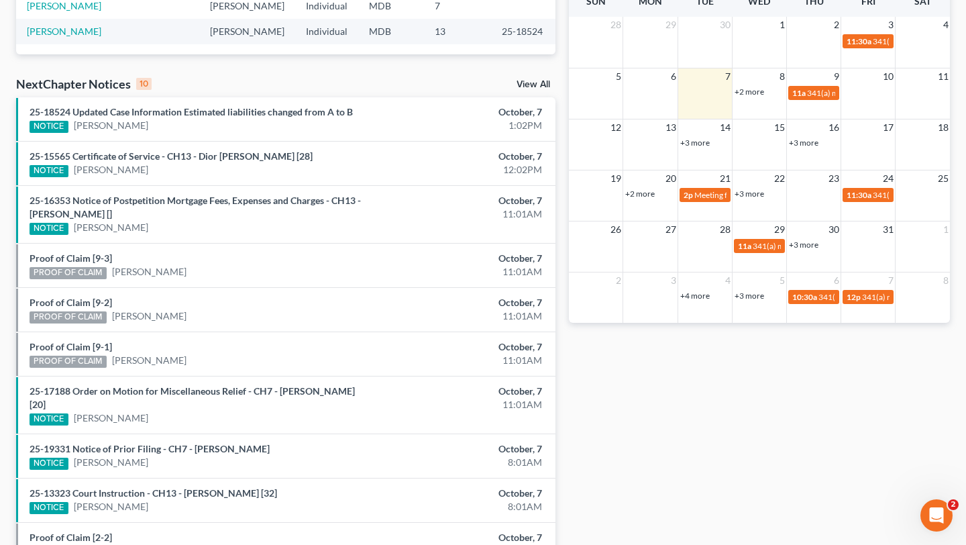
click at [804, 250] on link "+3 more" at bounding box center [804, 245] width 30 height 10
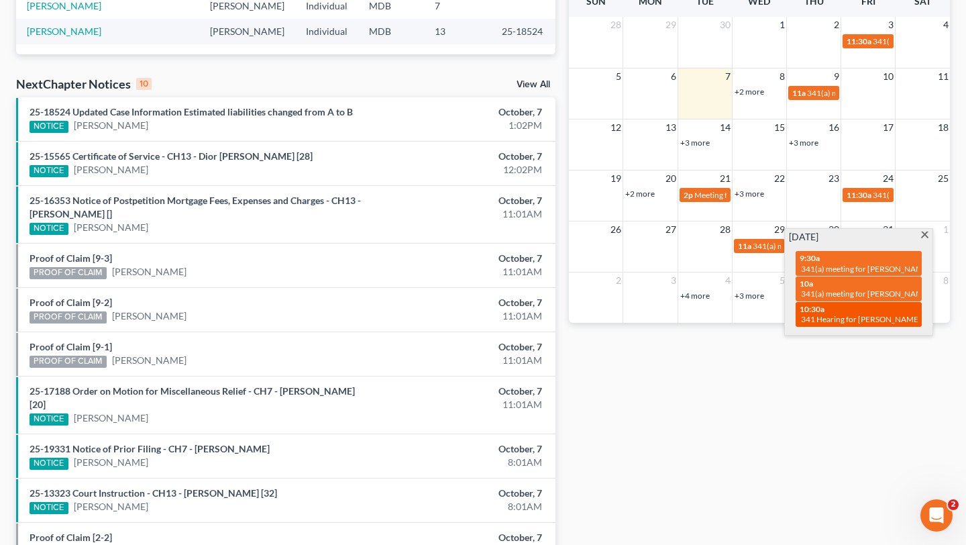
click at [862, 325] on div "10:30a 341 Hearing for [PERSON_NAME]" at bounding box center [859, 314] width 118 height 21
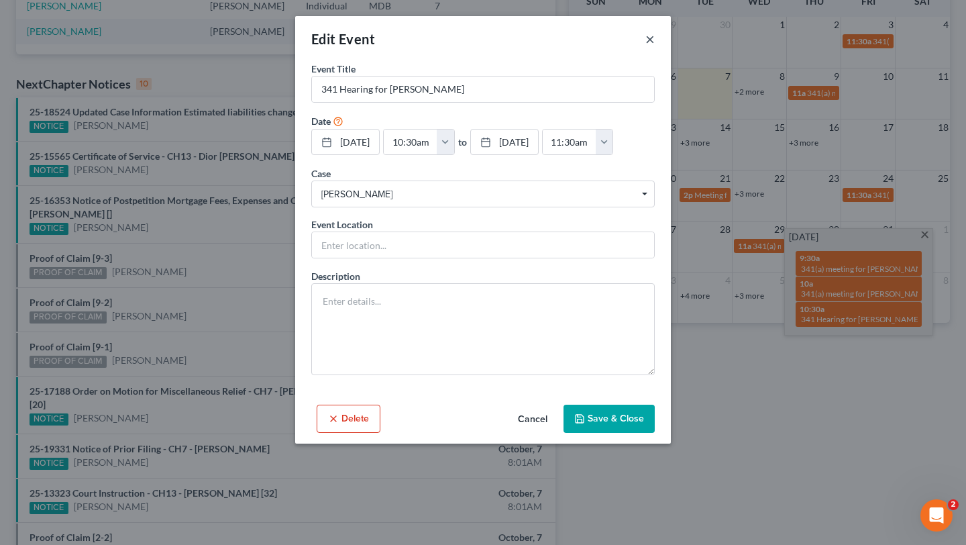
click at [655, 47] on button "×" at bounding box center [649, 39] width 9 height 16
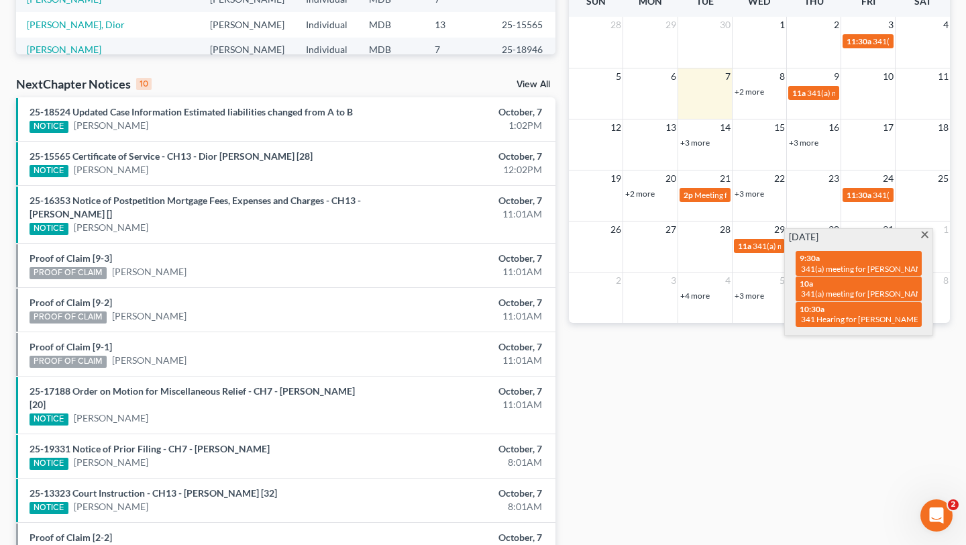
scroll to position [0, 0]
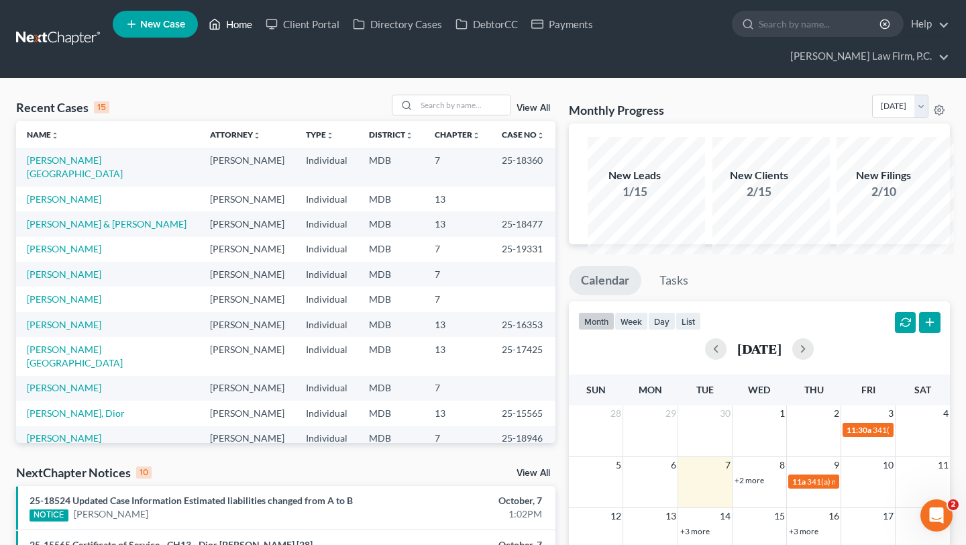
click at [259, 28] on link "Home" at bounding box center [230, 24] width 57 height 24
click at [424, 115] on input "search" at bounding box center [464, 104] width 94 height 19
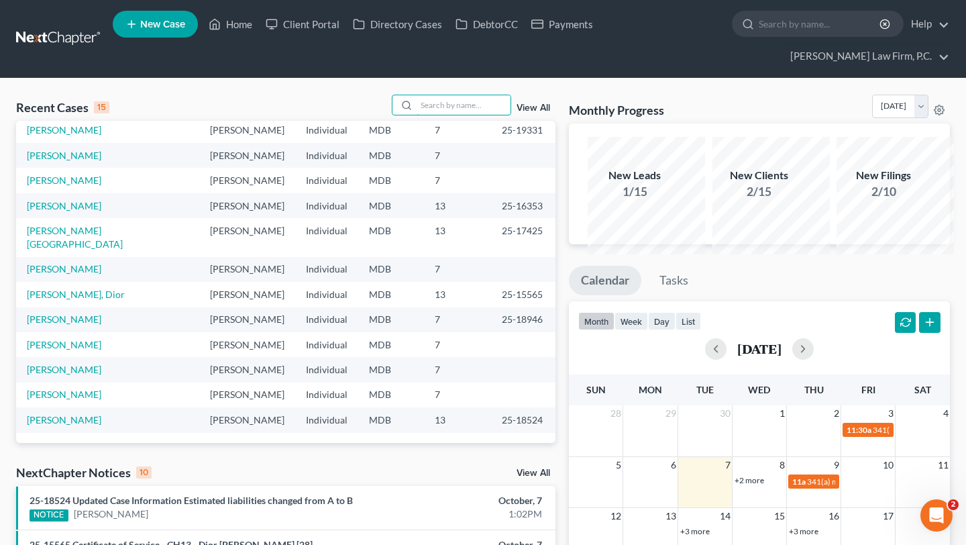
scroll to position [253, 0]
drag, startPoint x: 217, startPoint y: 224, endPoint x: 232, endPoint y: 272, distance: 50.1
click at [225, 218] on td "[PERSON_NAME]" at bounding box center [247, 205] width 96 height 25
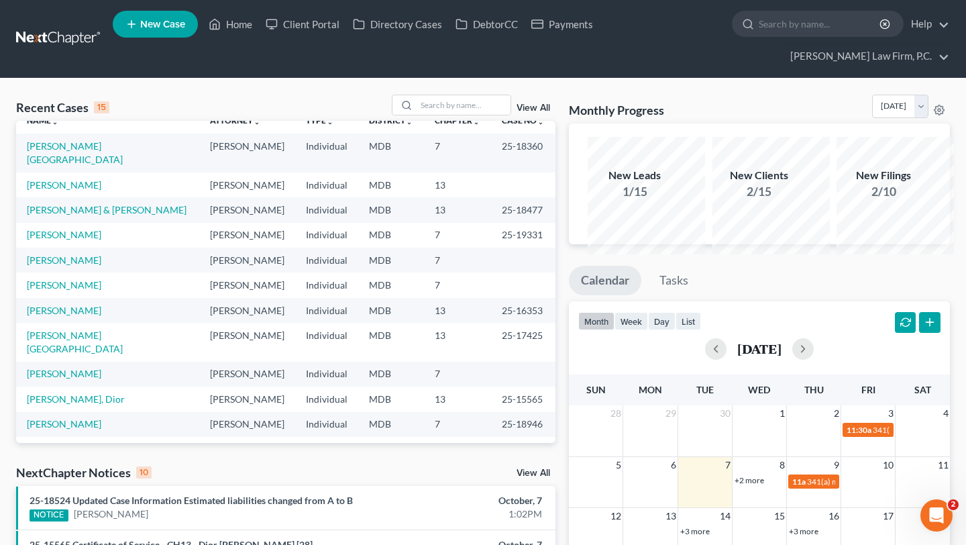
scroll to position [0, 0]
